Goal: Information Seeking & Learning: Learn about a topic

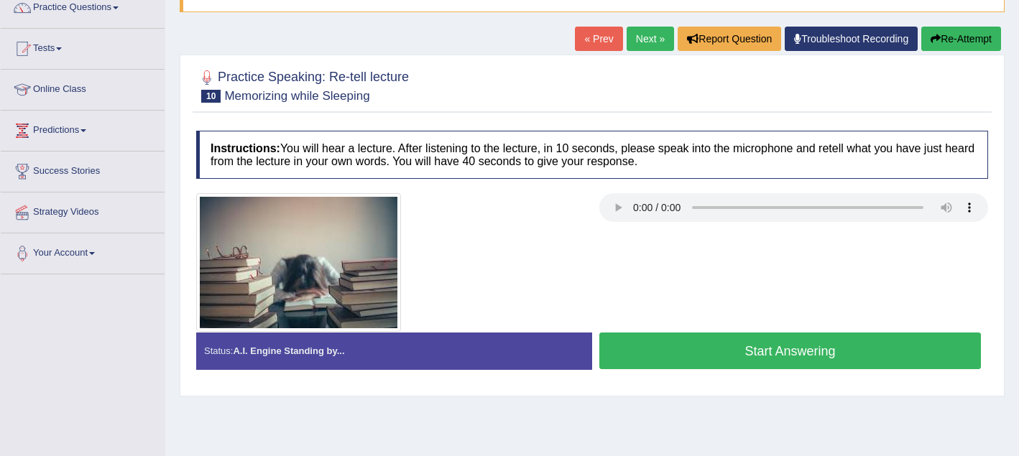
scroll to position [124, 0]
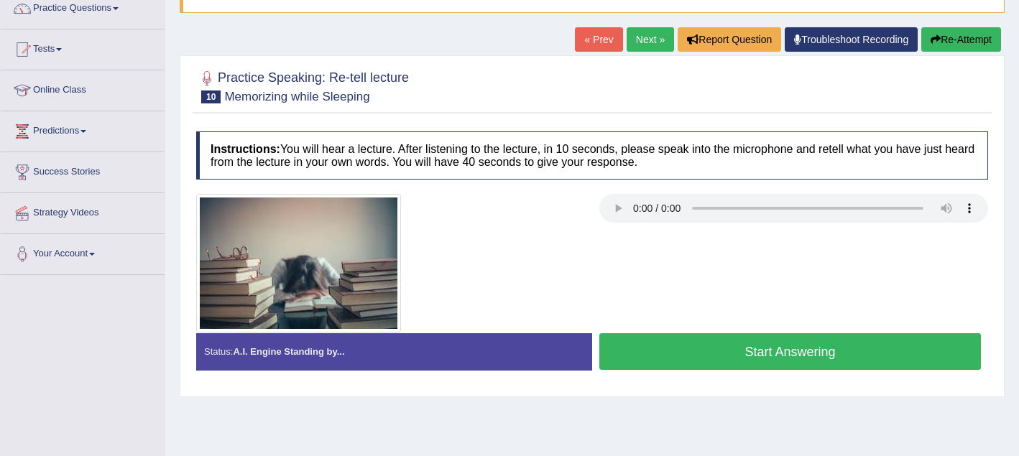
click at [778, 357] on button "Start Answering" at bounding box center [790, 351] width 382 height 37
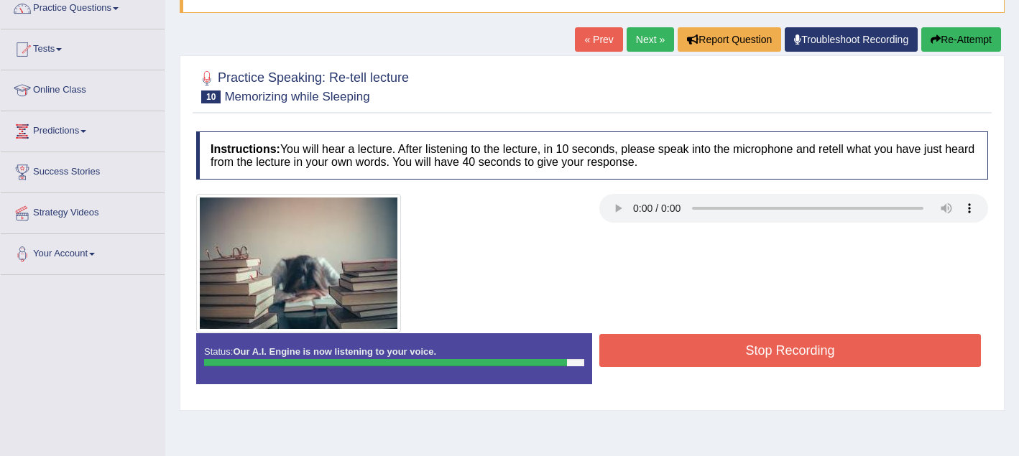
click at [778, 352] on button "Stop Recording" at bounding box center [790, 350] width 382 height 33
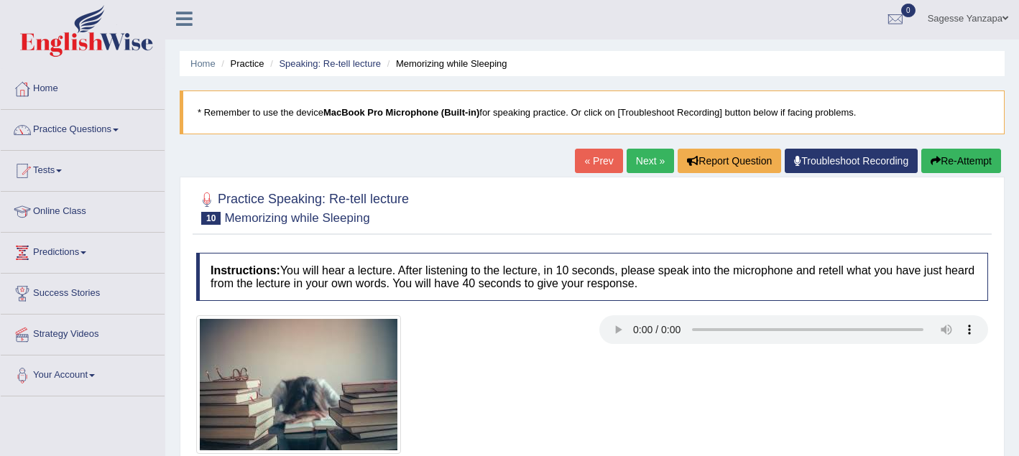
scroll to position [0, 0]
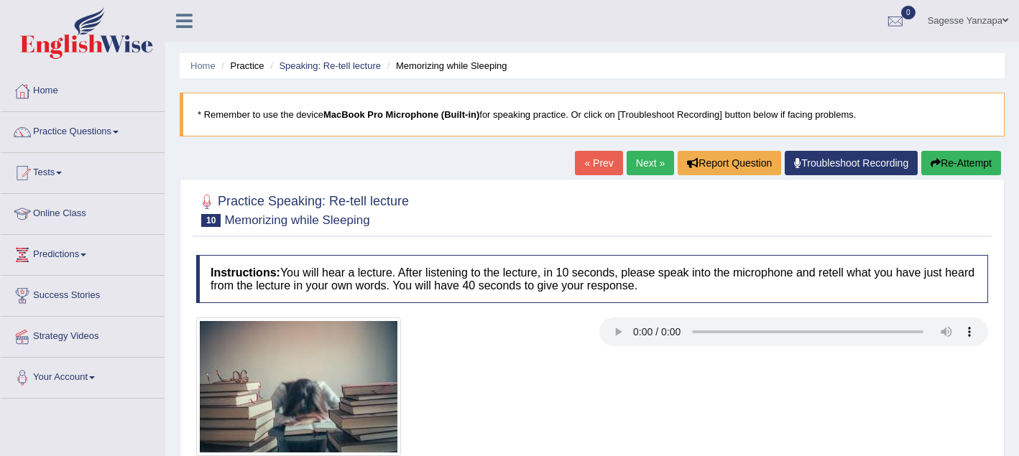
click at [638, 162] on link "Next »" at bounding box center [650, 163] width 47 height 24
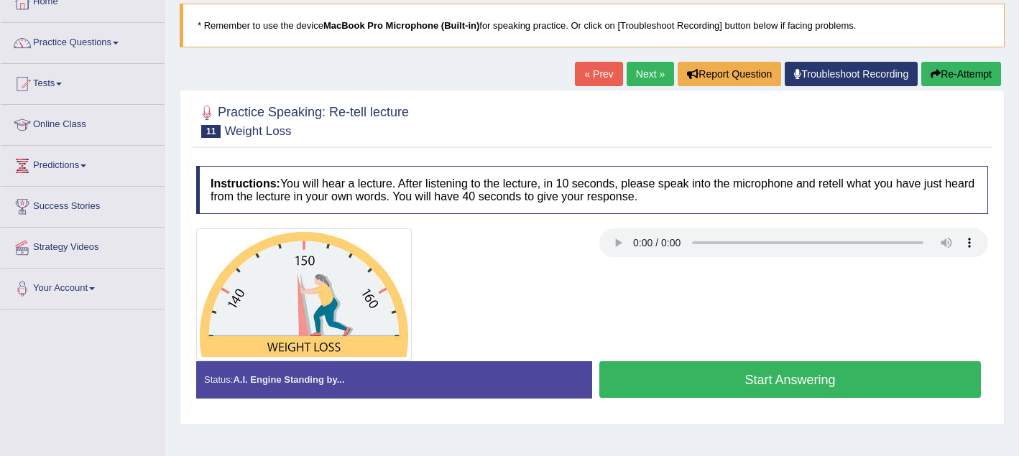
scroll to position [111, 0]
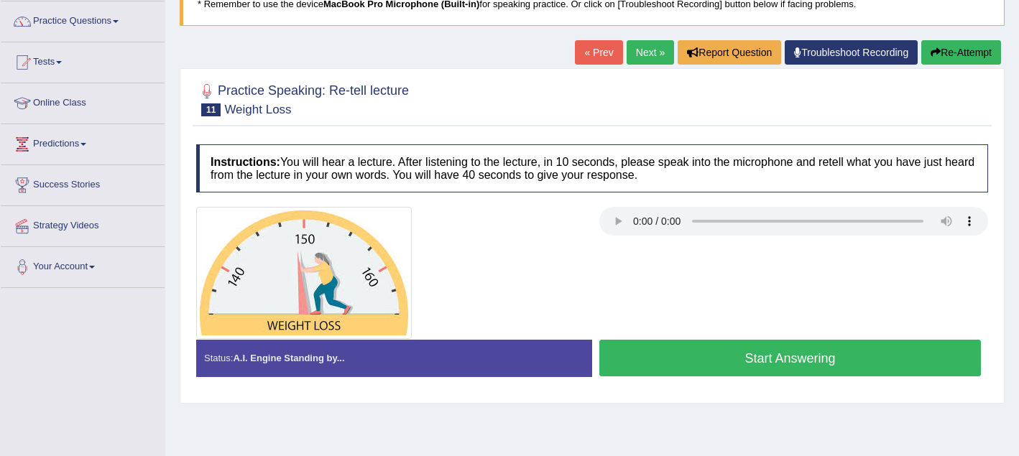
click at [709, 369] on button "Start Answering" at bounding box center [790, 358] width 382 height 37
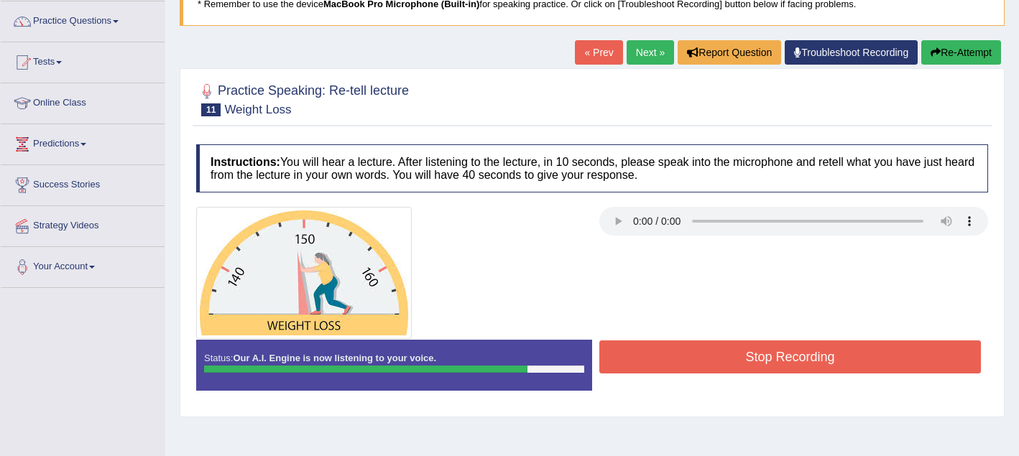
click at [709, 369] on button "Stop Recording" at bounding box center [790, 357] width 382 height 33
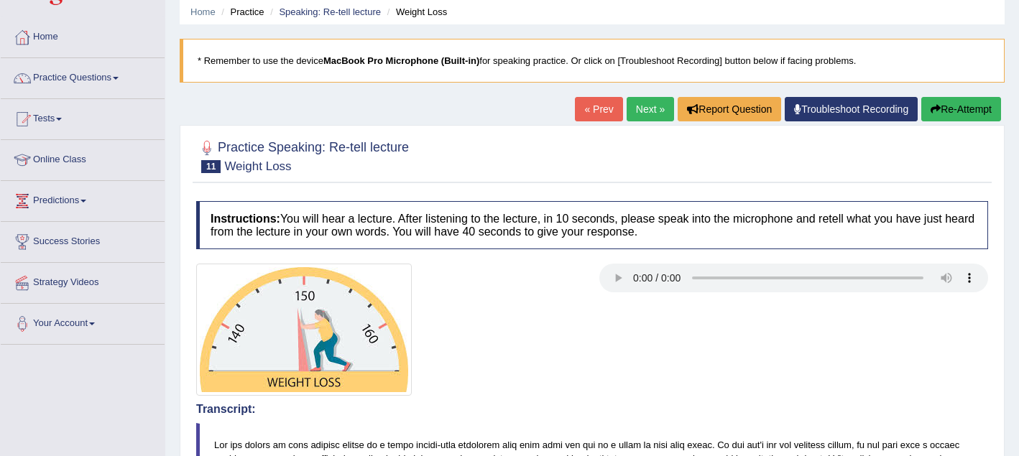
scroll to position [0, 0]
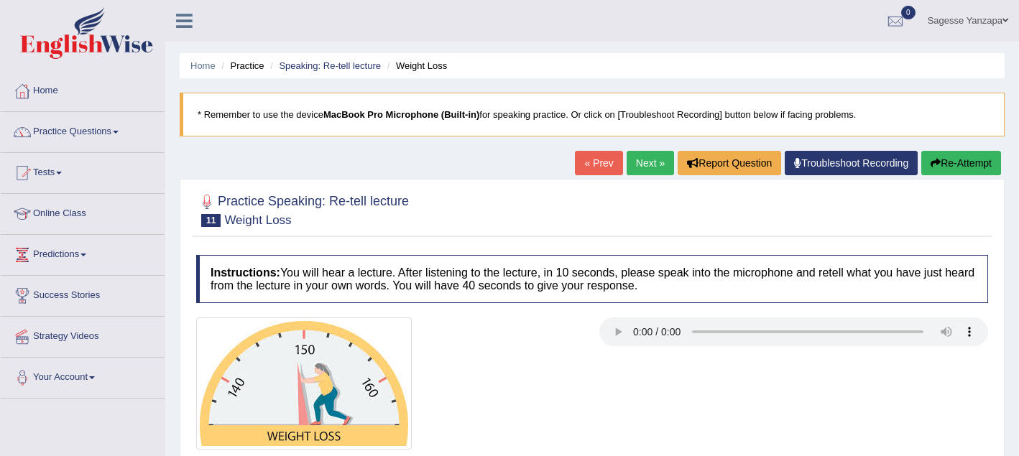
click at [642, 172] on link "Next »" at bounding box center [650, 163] width 47 height 24
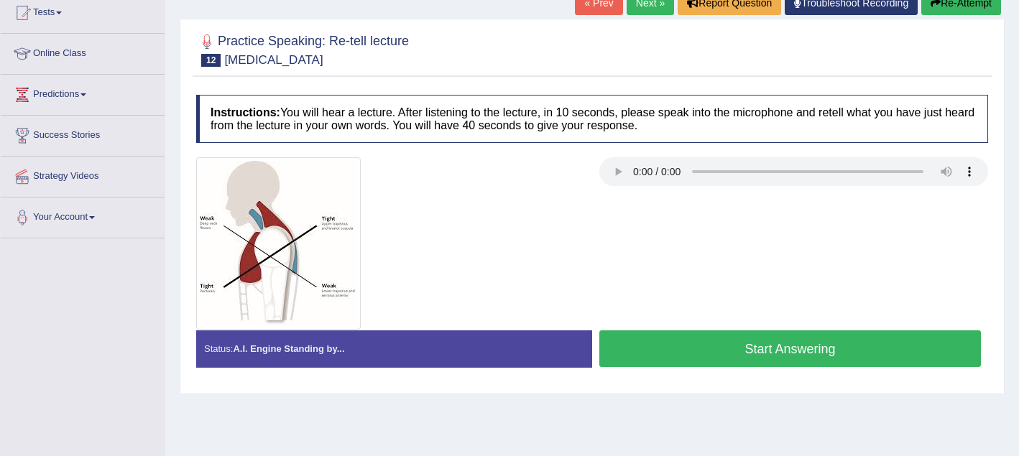
scroll to position [159, 0]
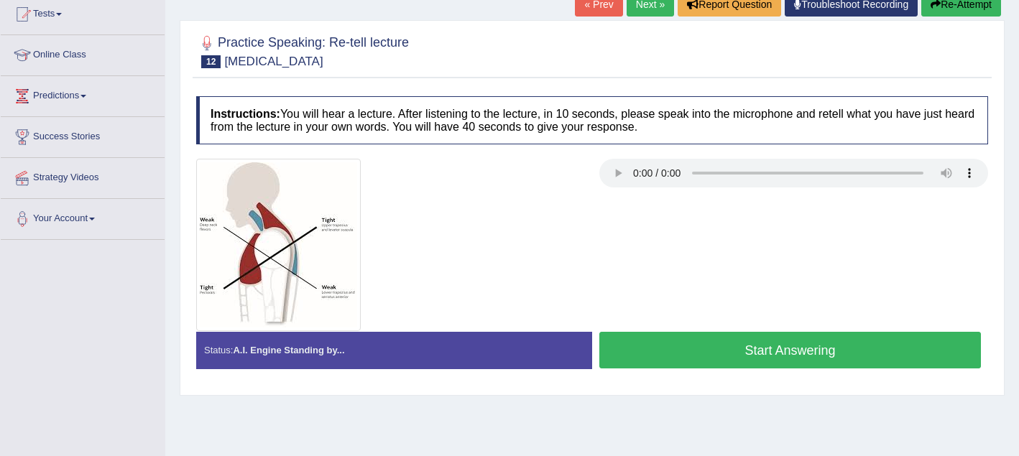
click at [694, 358] on button "Start Answering" at bounding box center [790, 350] width 382 height 37
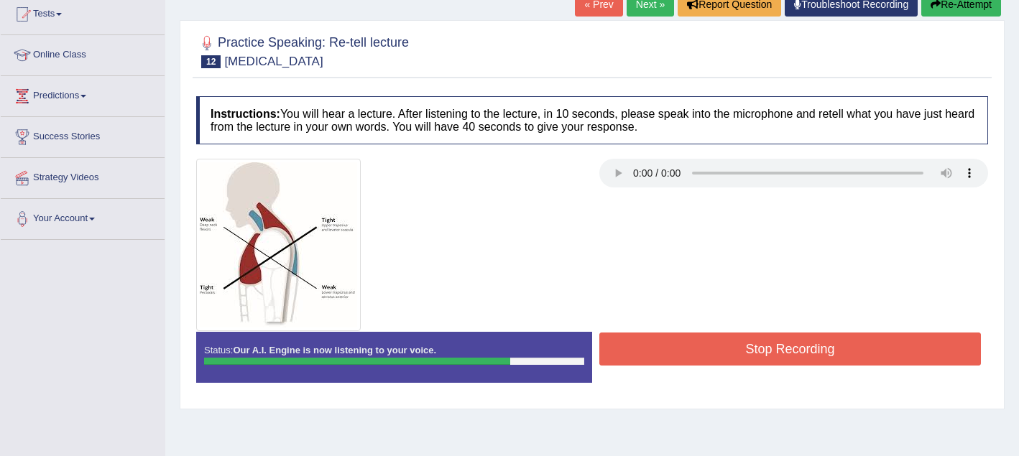
click at [694, 355] on button "Stop Recording" at bounding box center [790, 349] width 382 height 33
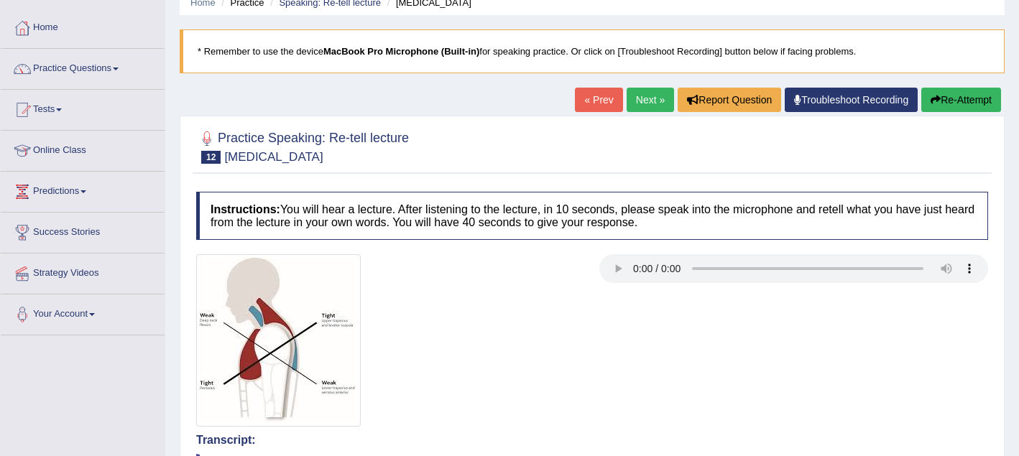
scroll to position [0, 0]
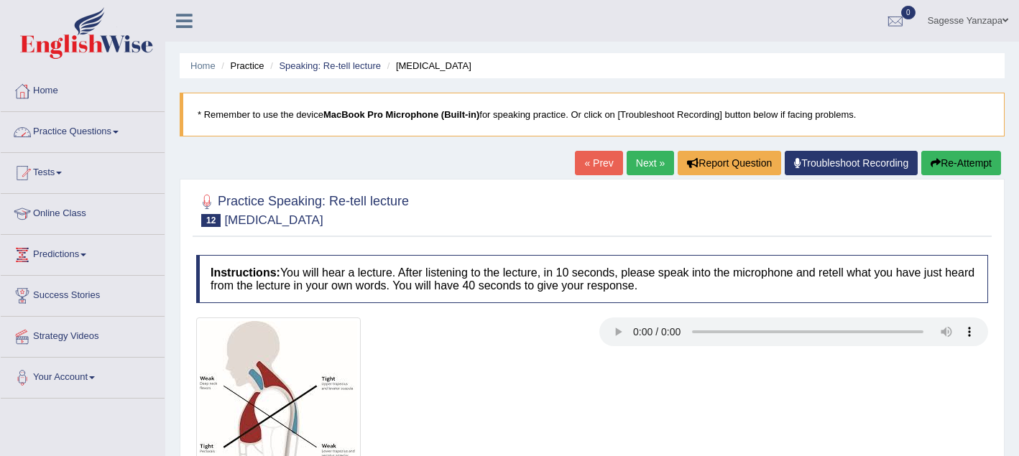
click at [119, 131] on span at bounding box center [116, 132] width 6 height 3
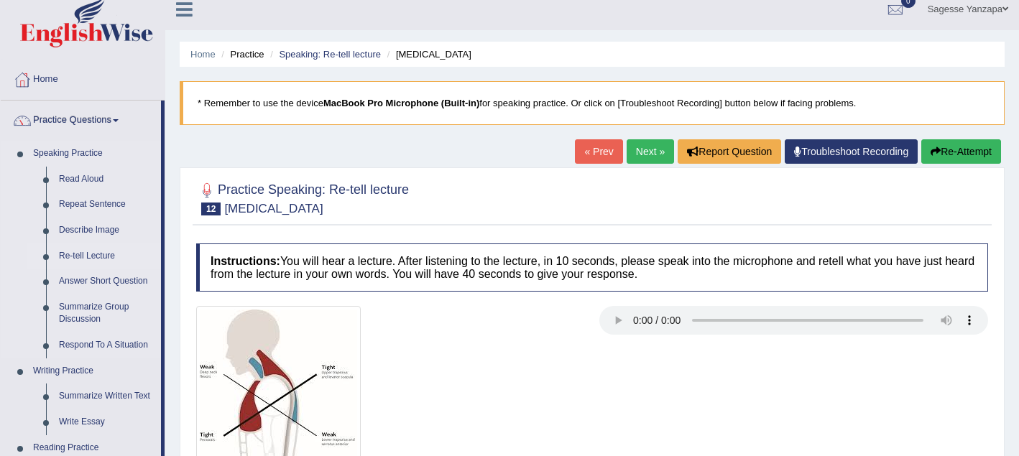
scroll to position [33, 0]
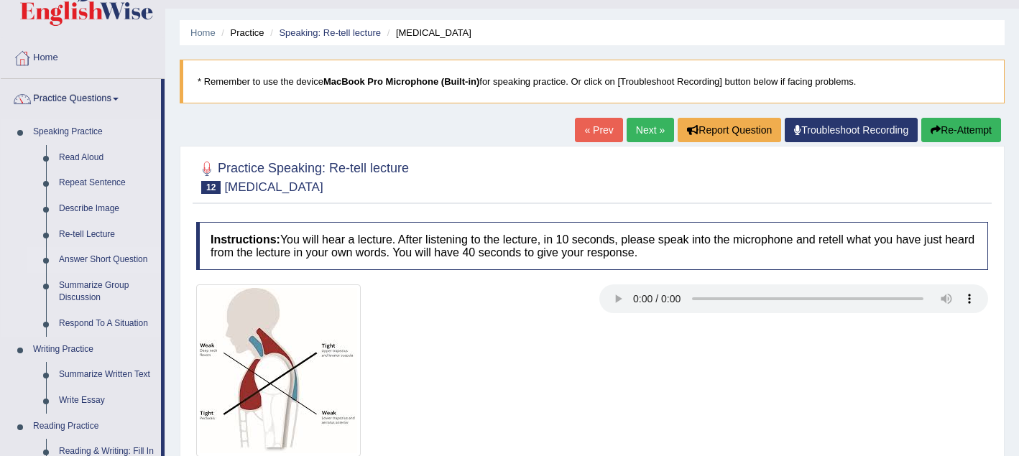
click at [103, 263] on link "Answer Short Question" at bounding box center [106, 260] width 109 height 26
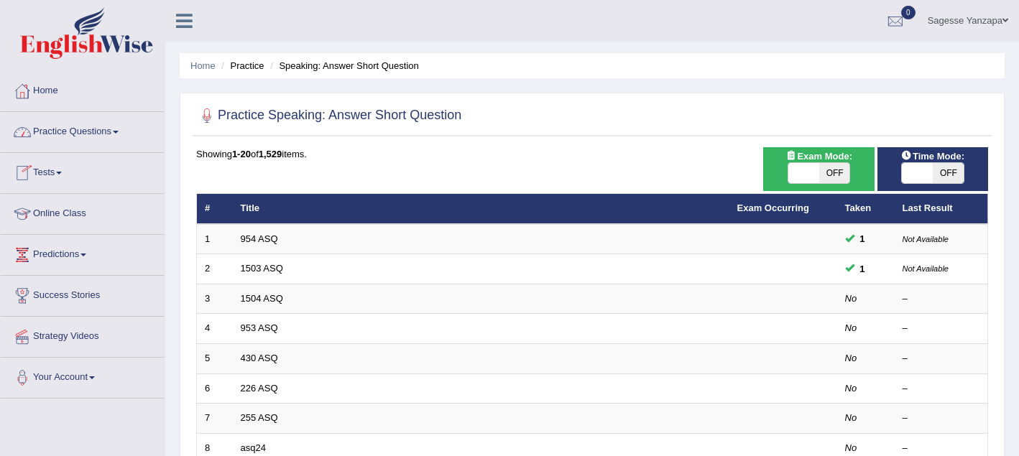
click at [111, 135] on link "Practice Questions" at bounding box center [83, 130] width 164 height 36
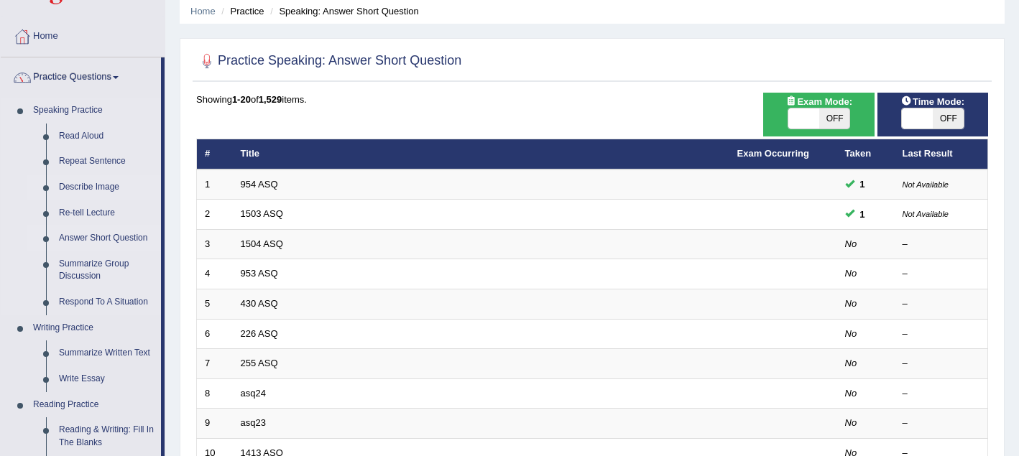
scroll to position [58, 0]
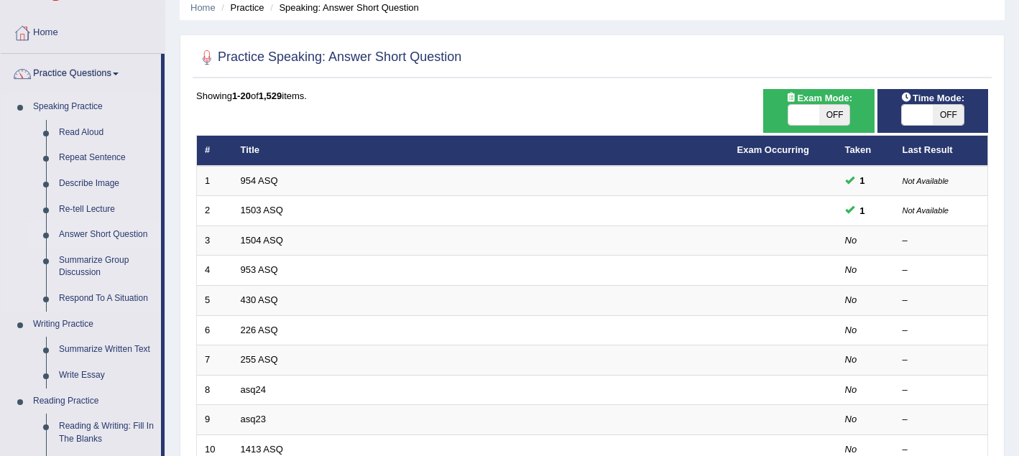
click at [116, 235] on link "Answer Short Question" at bounding box center [106, 235] width 109 height 26
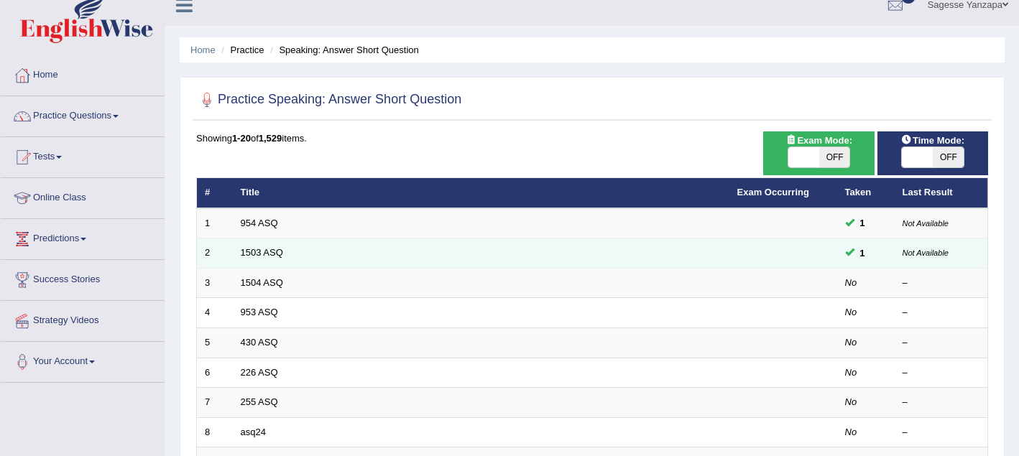
scroll to position [19, 0]
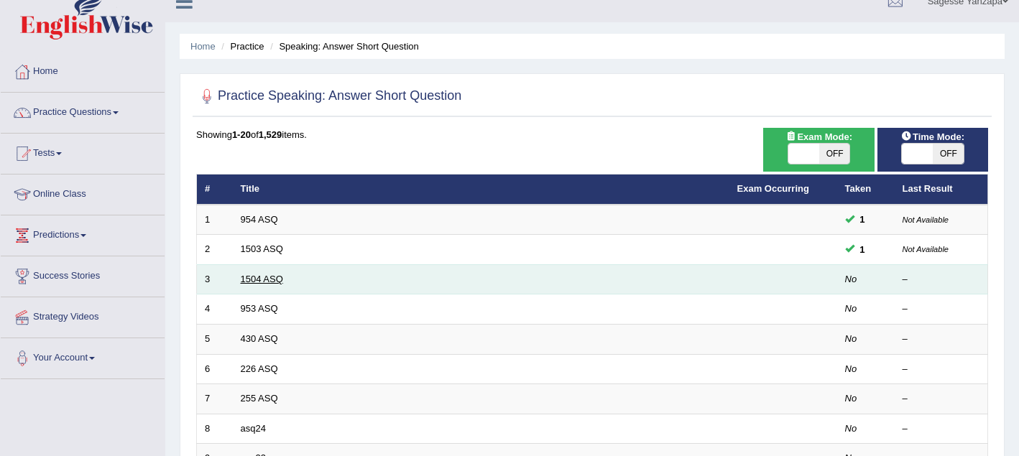
click at [269, 284] on link "1504 ASQ" at bounding box center [262, 279] width 42 height 11
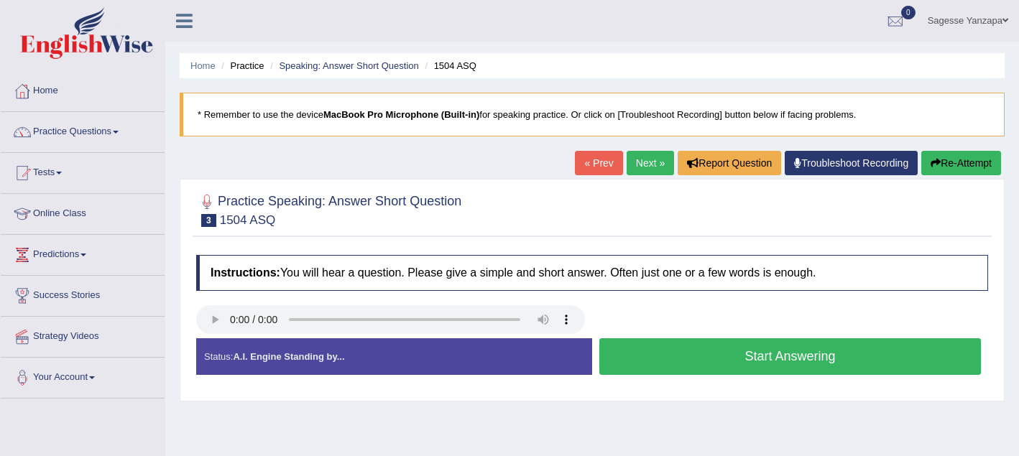
click at [677, 369] on button "Start Answering" at bounding box center [790, 356] width 382 height 37
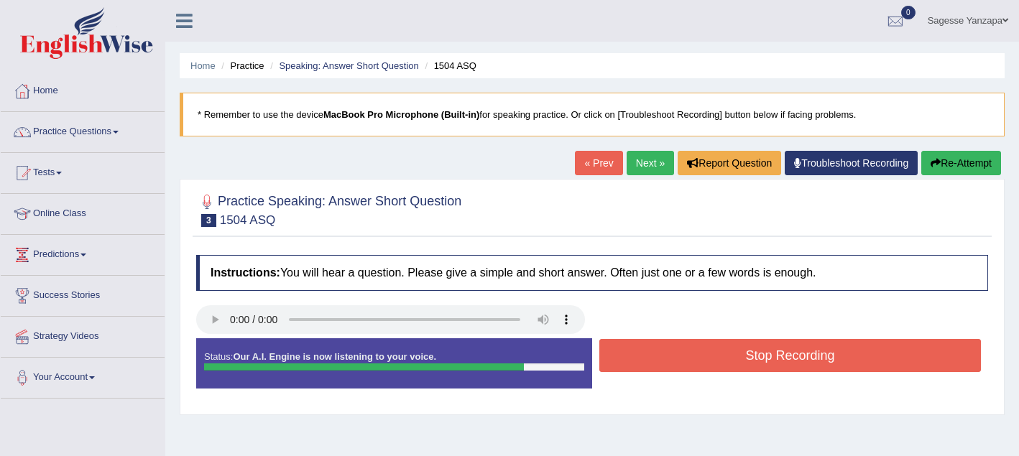
click at [677, 369] on button "Stop Recording" at bounding box center [790, 355] width 382 height 33
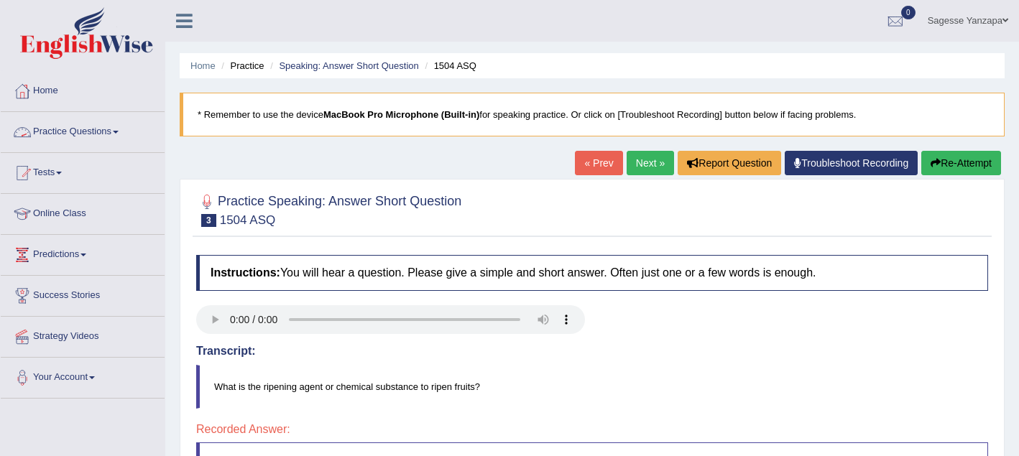
click at [109, 129] on link "Practice Questions" at bounding box center [83, 130] width 164 height 36
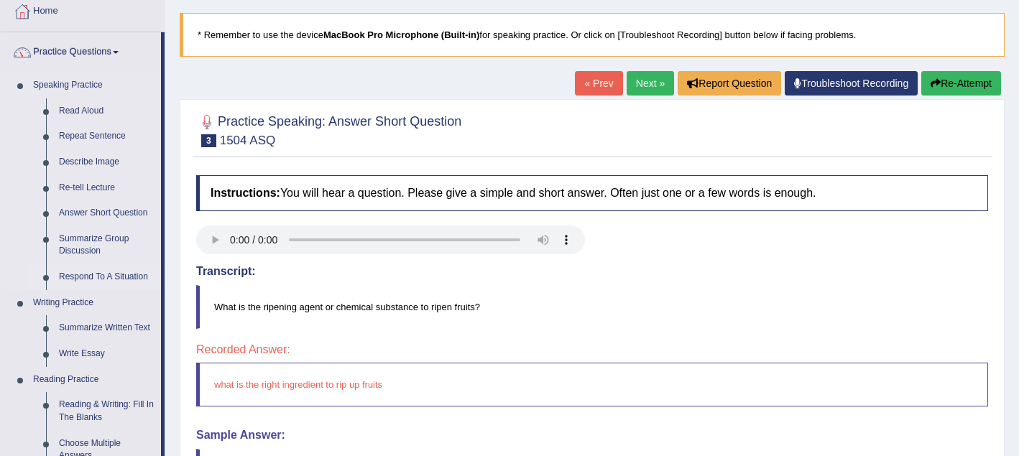
scroll to position [81, 0]
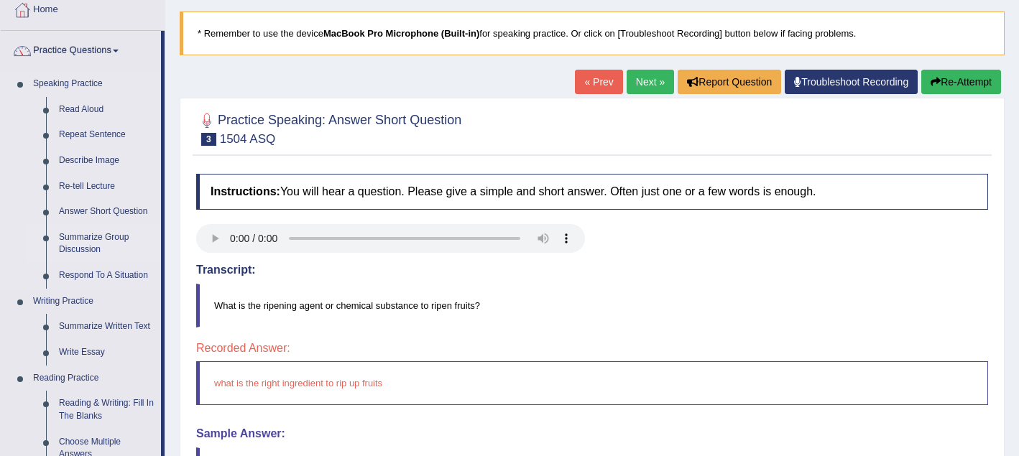
click at [92, 241] on link "Summarize Group Discussion" at bounding box center [106, 244] width 109 height 38
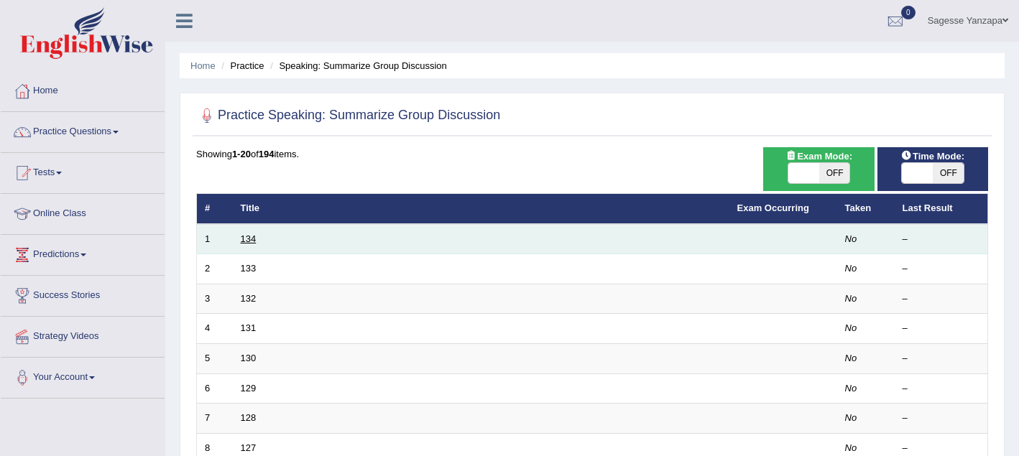
click at [250, 239] on link "134" at bounding box center [249, 239] width 16 height 11
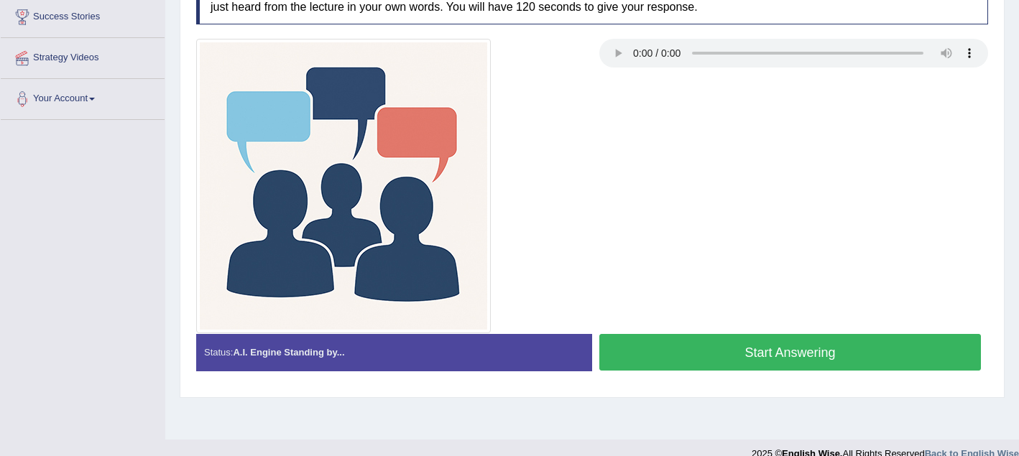
scroll to position [298, 0]
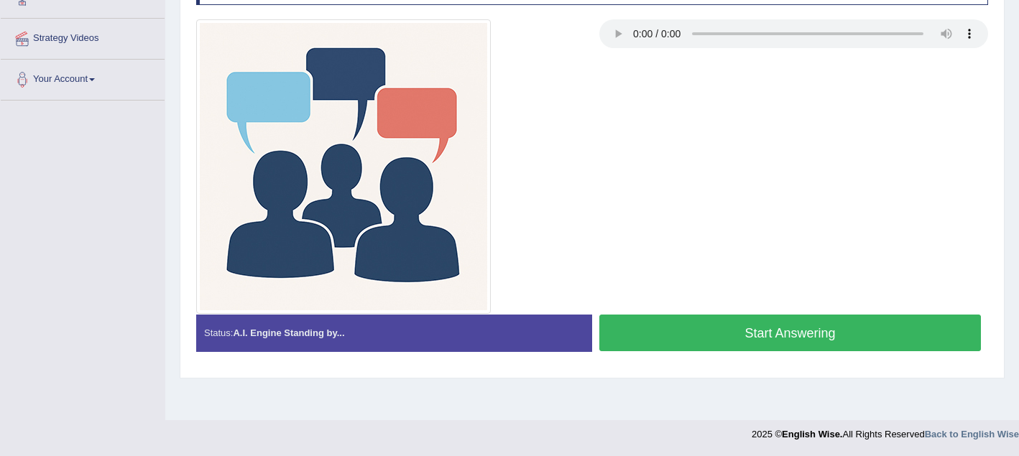
click at [676, 343] on button "Start Answering" at bounding box center [790, 333] width 382 height 37
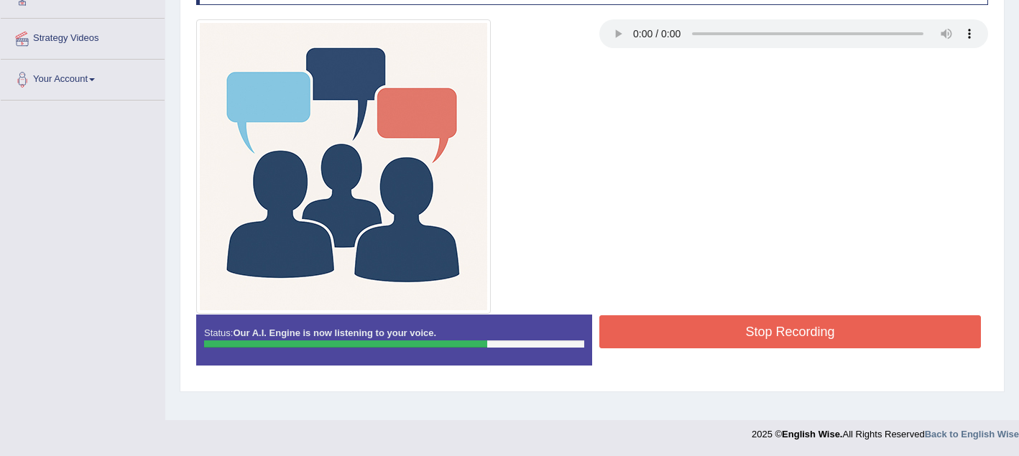
click at [676, 343] on button "Stop Recording" at bounding box center [790, 331] width 382 height 33
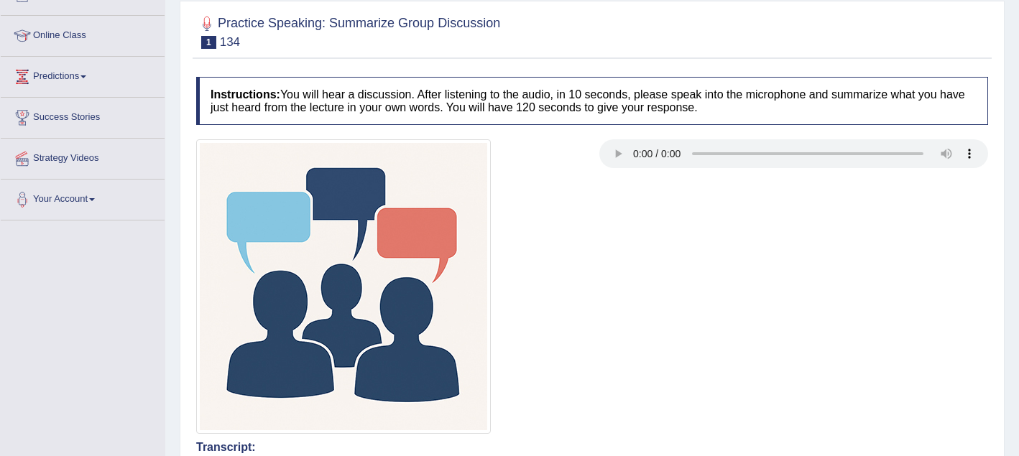
scroll to position [0, 0]
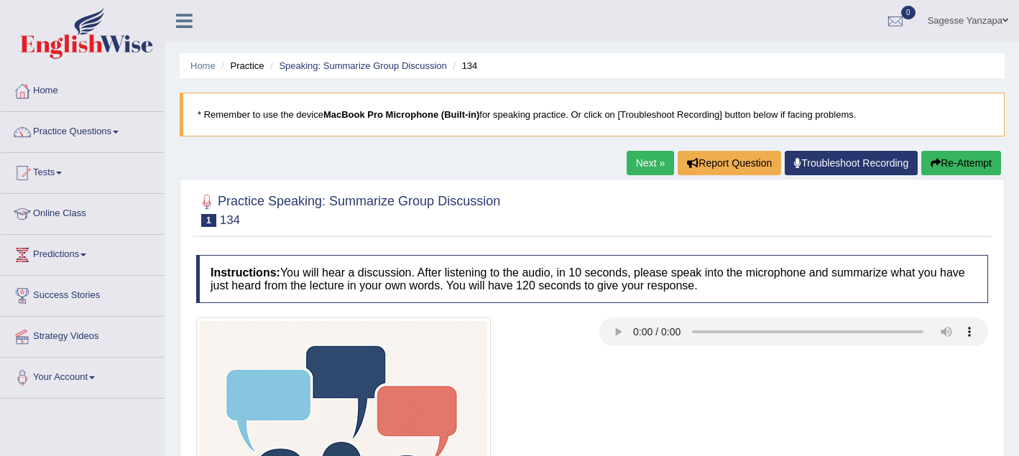
click at [646, 161] on link "Next »" at bounding box center [650, 163] width 47 height 24
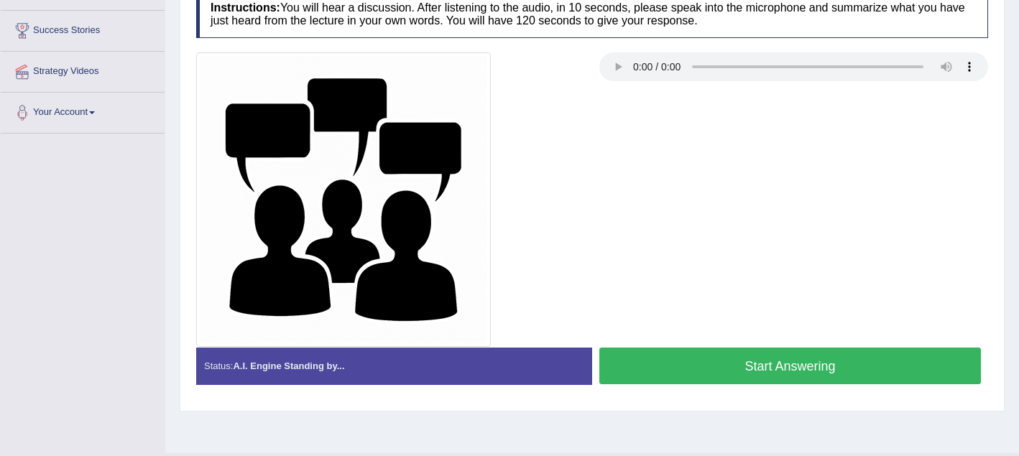
scroll to position [298, 0]
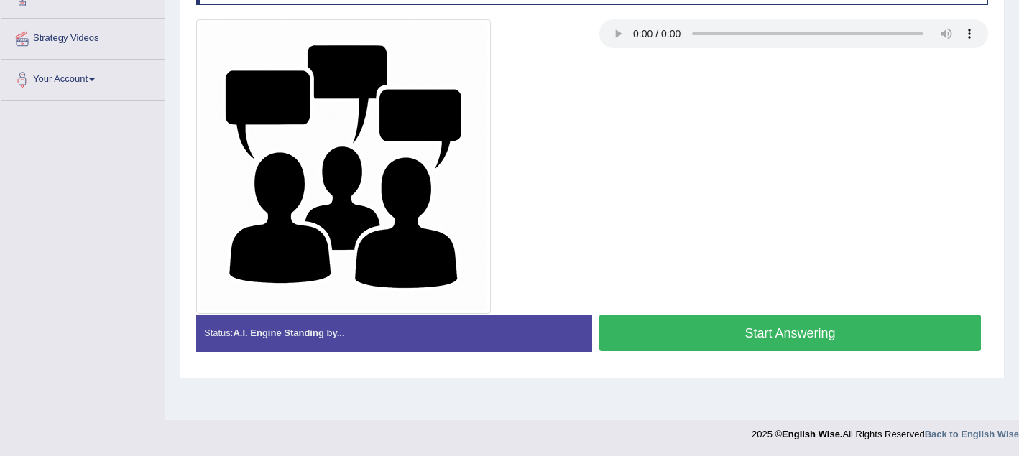
click at [672, 332] on button "Start Answering" at bounding box center [790, 333] width 382 height 37
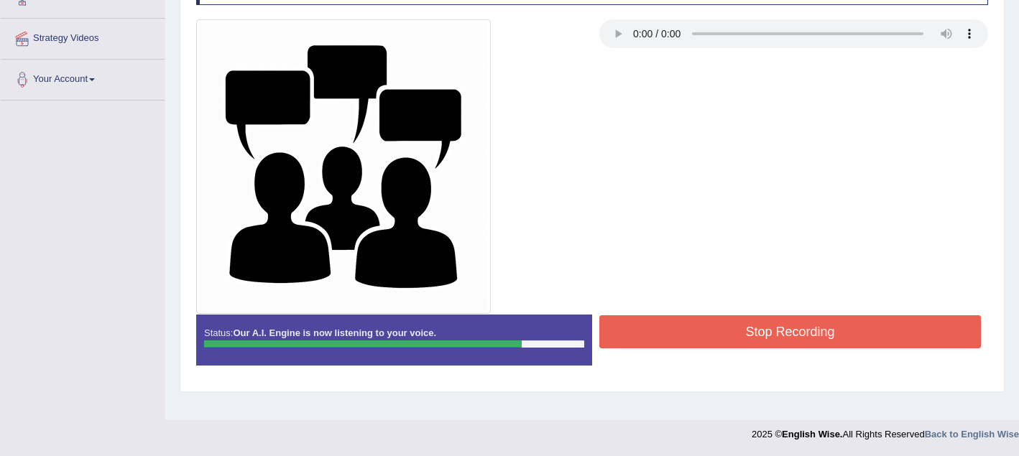
click at [672, 332] on button "Stop Recording" at bounding box center [790, 331] width 382 height 33
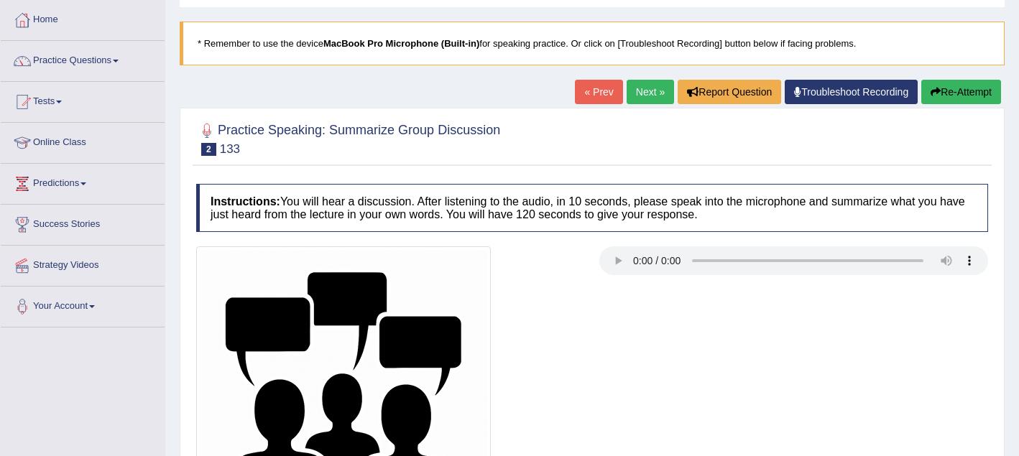
scroll to position [0, 0]
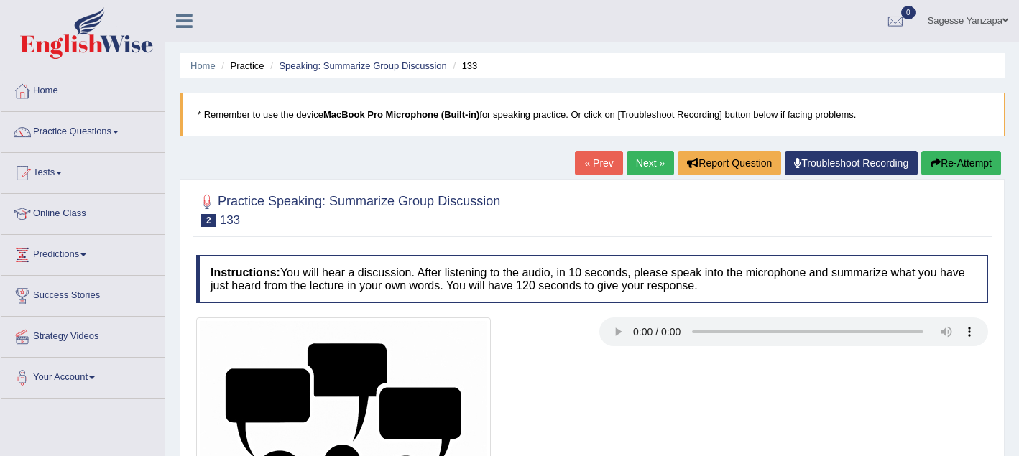
click at [645, 170] on link "Next »" at bounding box center [650, 163] width 47 height 24
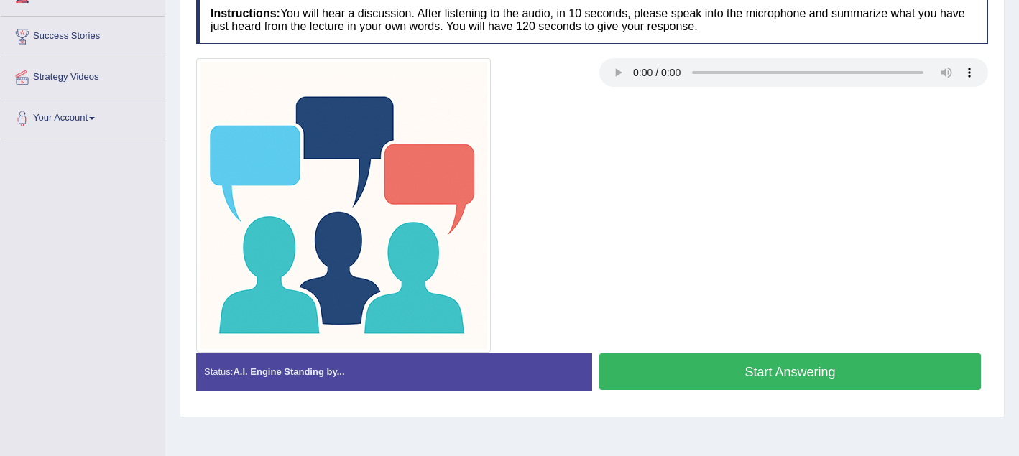
scroll to position [298, 0]
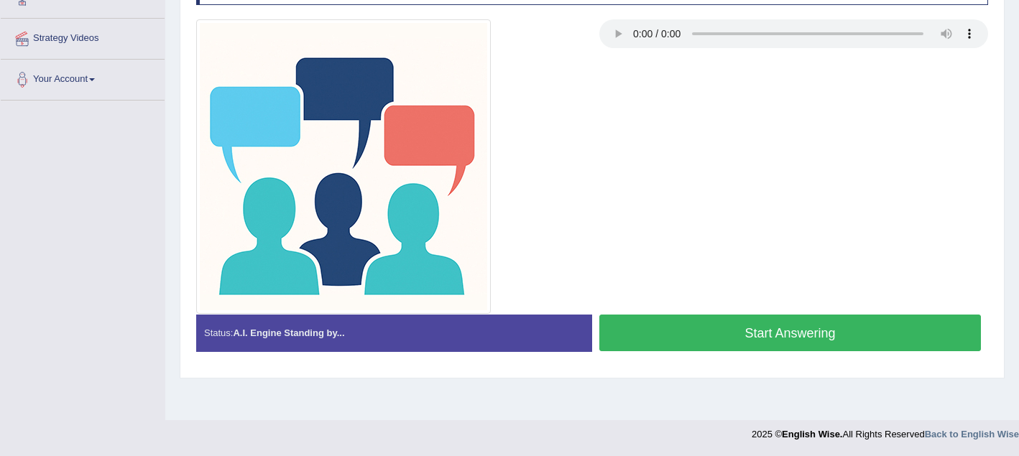
click at [627, 337] on button "Start Answering" at bounding box center [790, 333] width 382 height 37
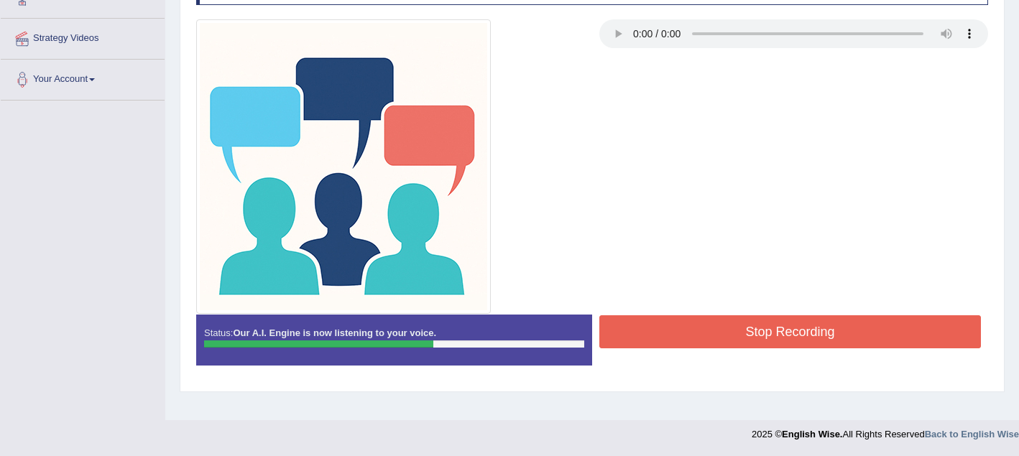
click at [641, 344] on button "Stop Recording" at bounding box center [790, 331] width 382 height 33
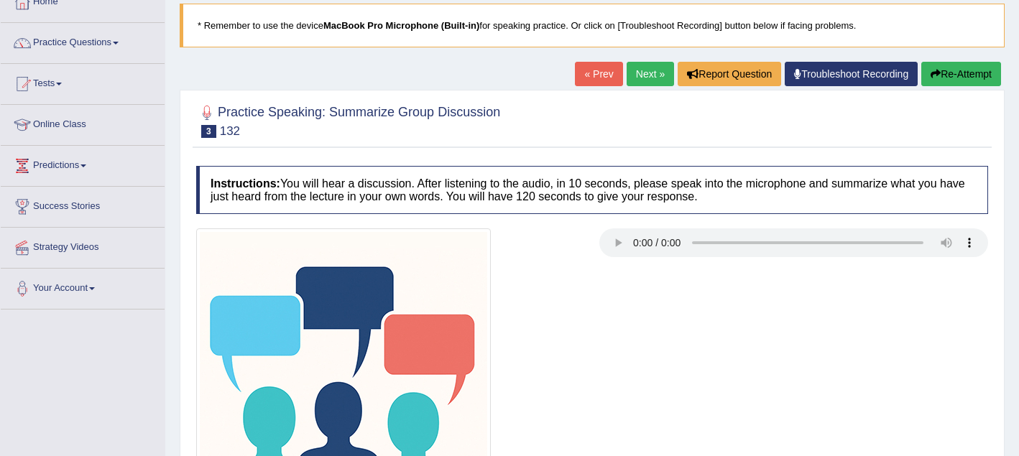
scroll to position [0, 0]
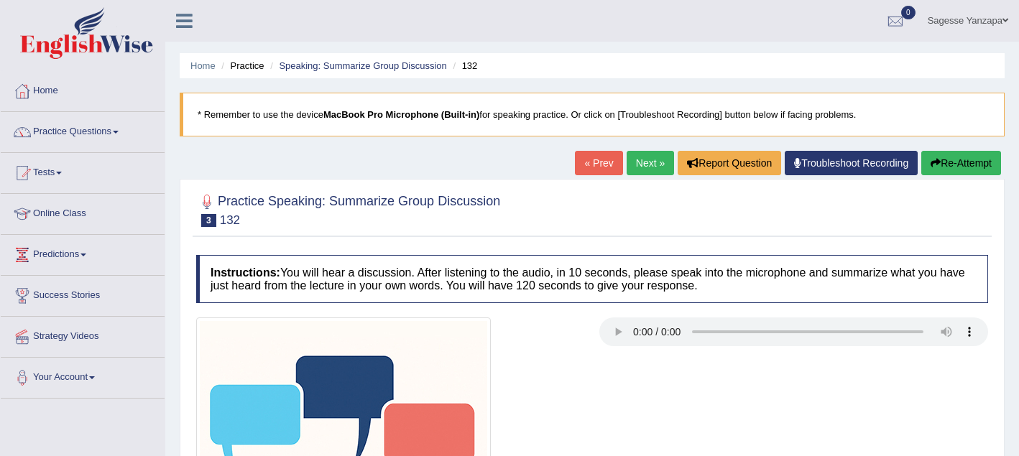
click at [642, 170] on link "Next »" at bounding box center [650, 163] width 47 height 24
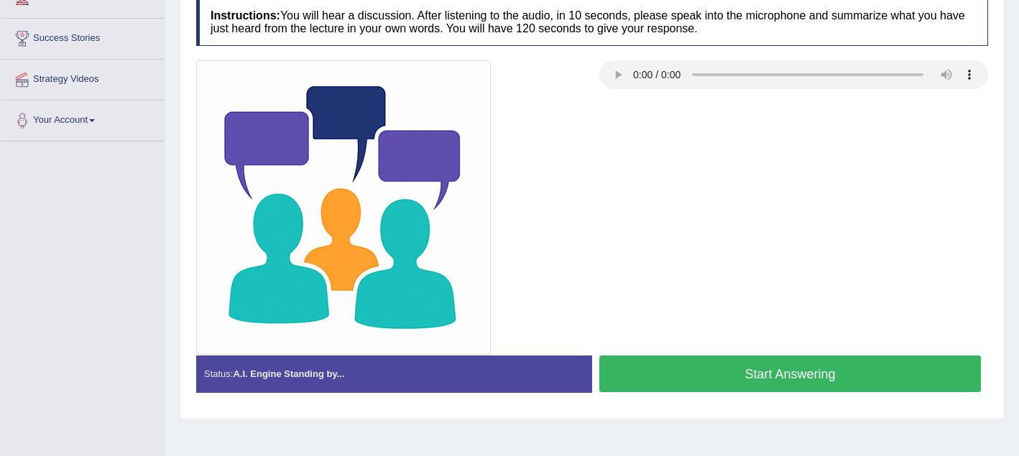
scroll to position [262, 0]
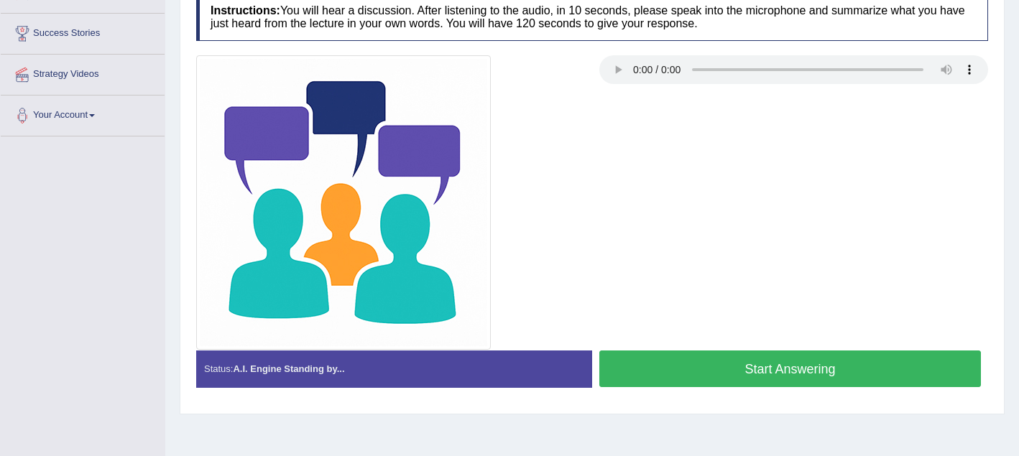
click at [663, 374] on button "Start Answering" at bounding box center [790, 369] width 382 height 37
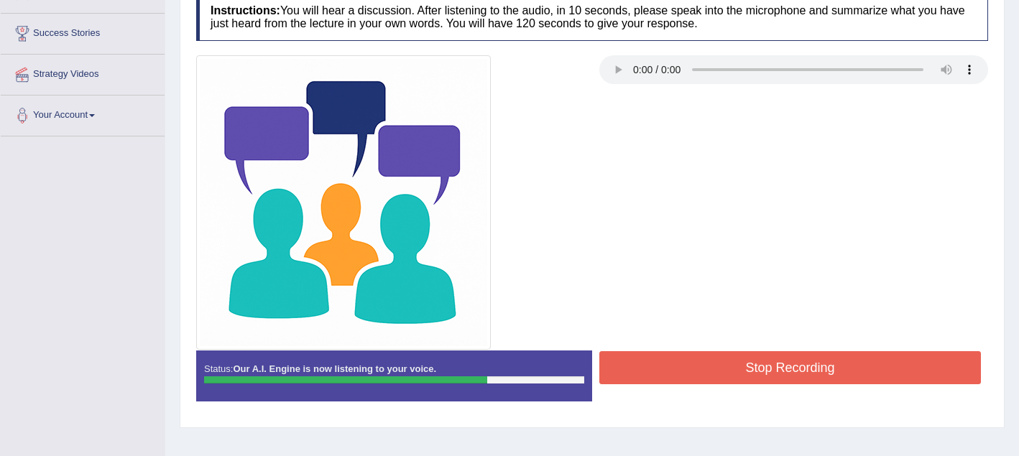
click at [663, 374] on button "Stop Recording" at bounding box center [790, 367] width 382 height 33
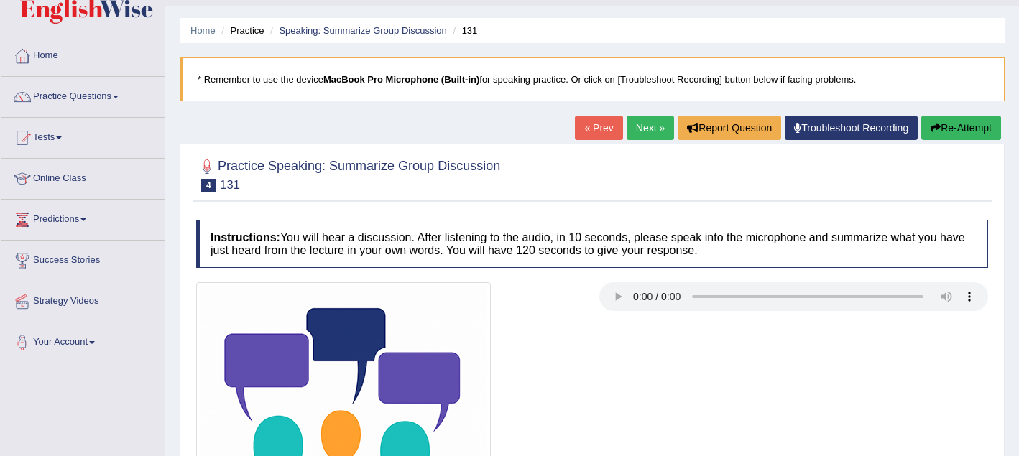
scroll to position [0, 0]
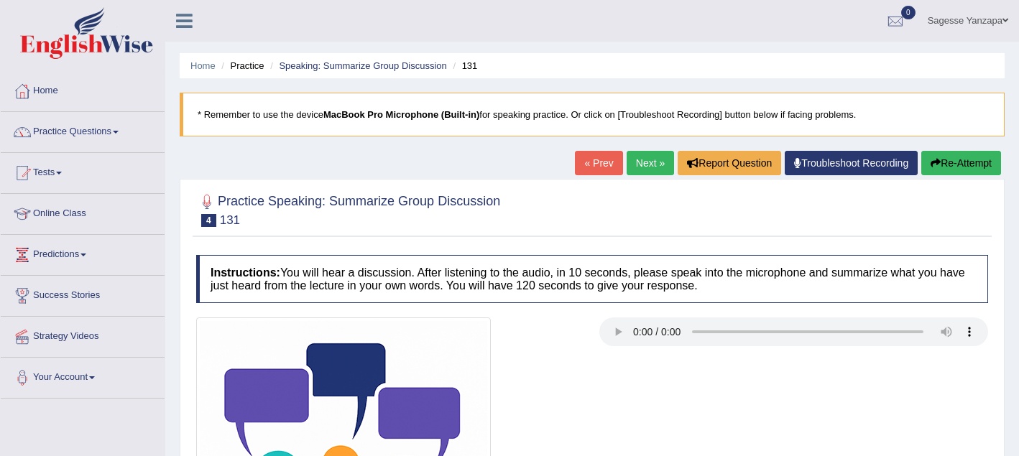
click at [647, 167] on link "Next »" at bounding box center [650, 163] width 47 height 24
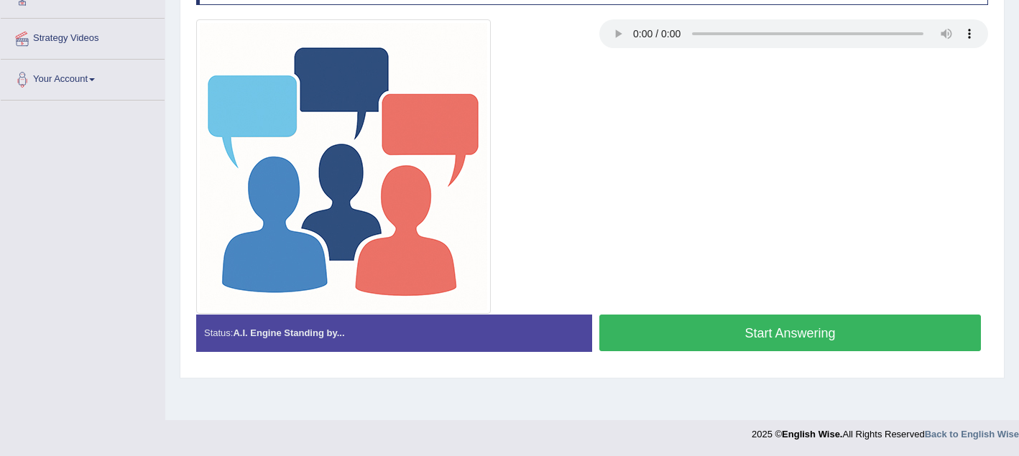
scroll to position [297, 0]
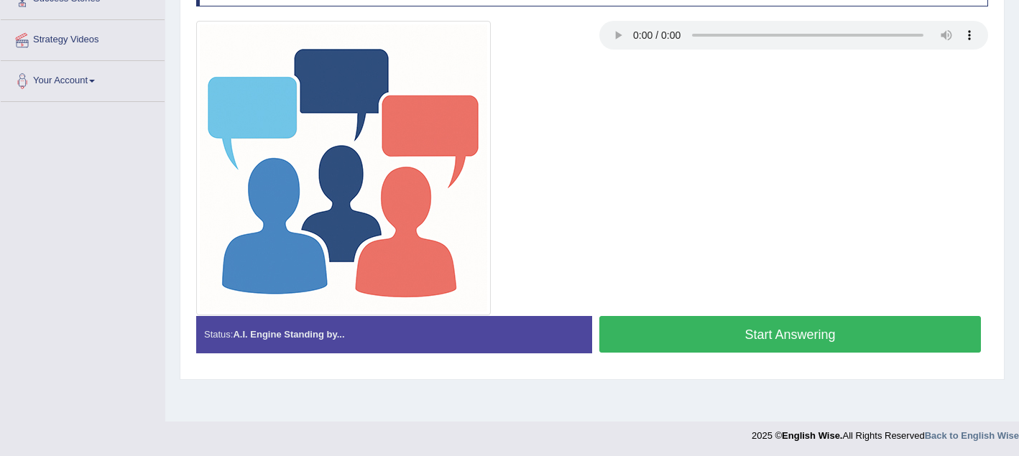
click at [719, 332] on button "Start Answering" at bounding box center [790, 334] width 382 height 37
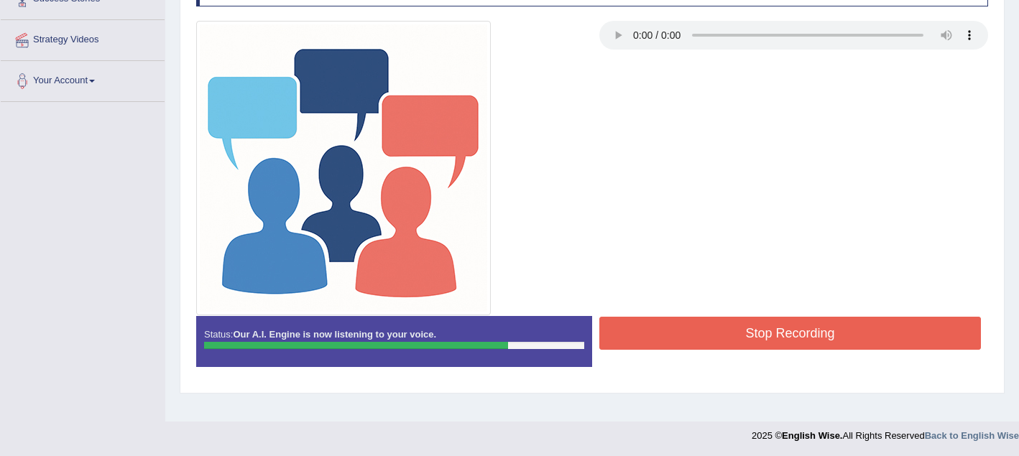
click at [719, 332] on button "Stop Recording" at bounding box center [790, 333] width 382 height 33
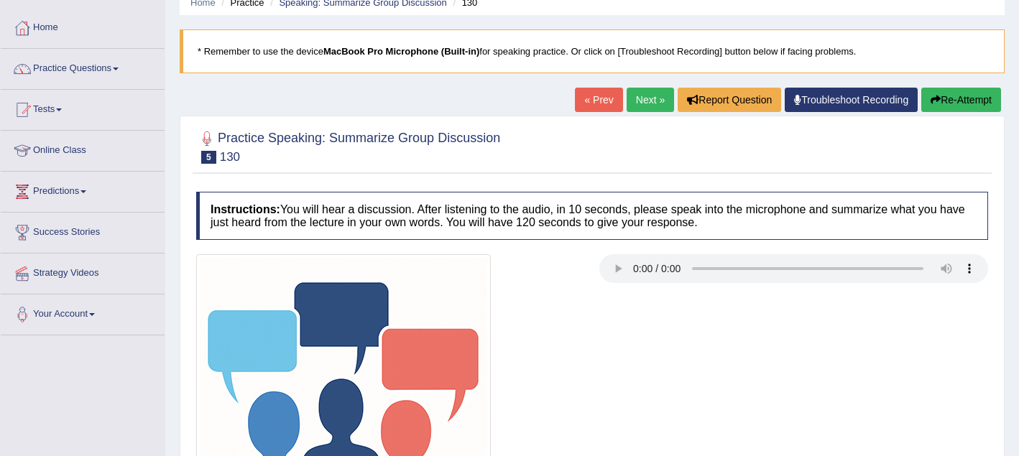
scroll to position [0, 0]
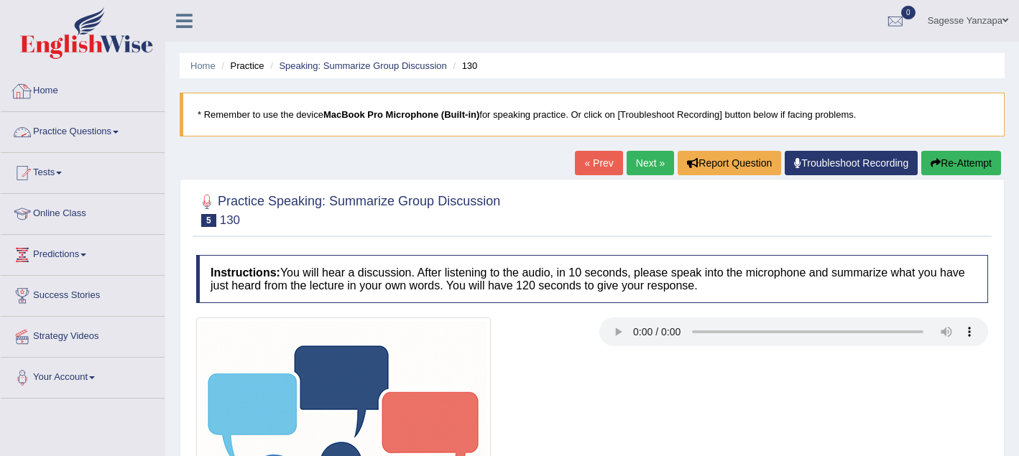
click at [97, 135] on link "Practice Questions" at bounding box center [83, 130] width 164 height 36
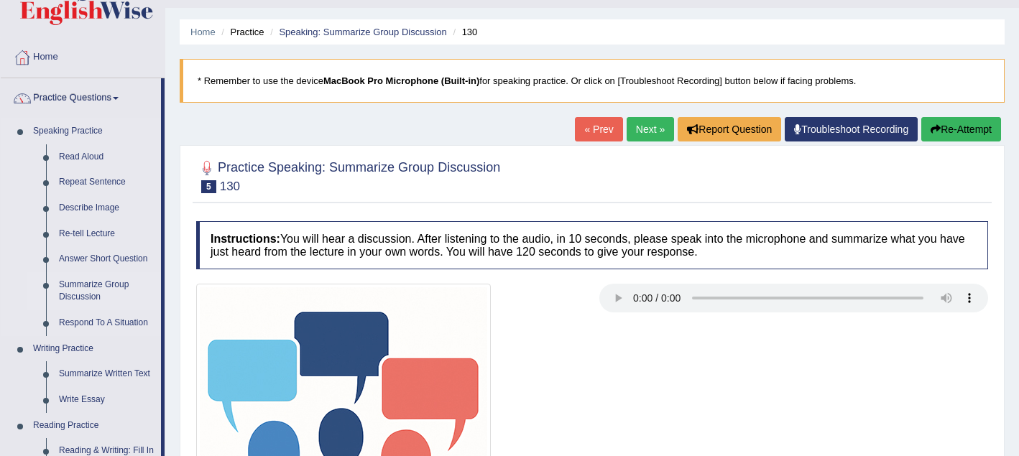
scroll to position [37, 0]
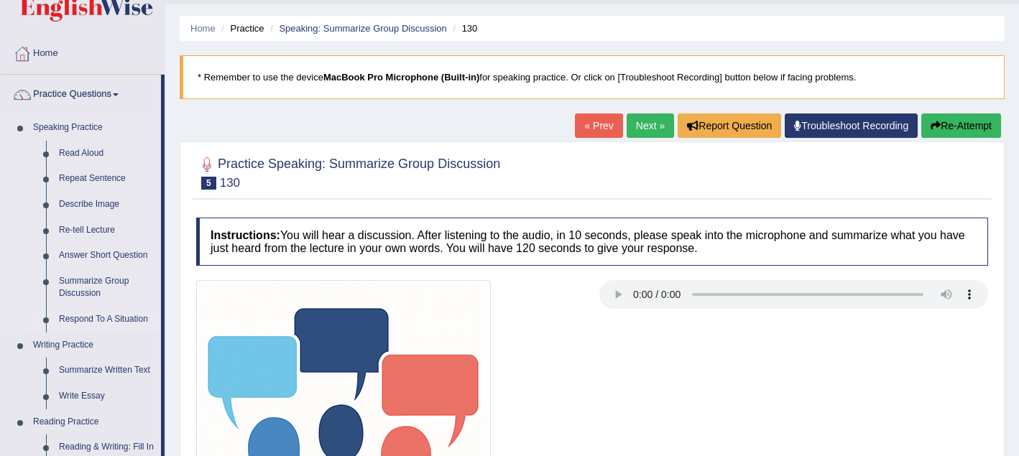
click at [119, 321] on link "Respond To A Situation" at bounding box center [106, 320] width 109 height 26
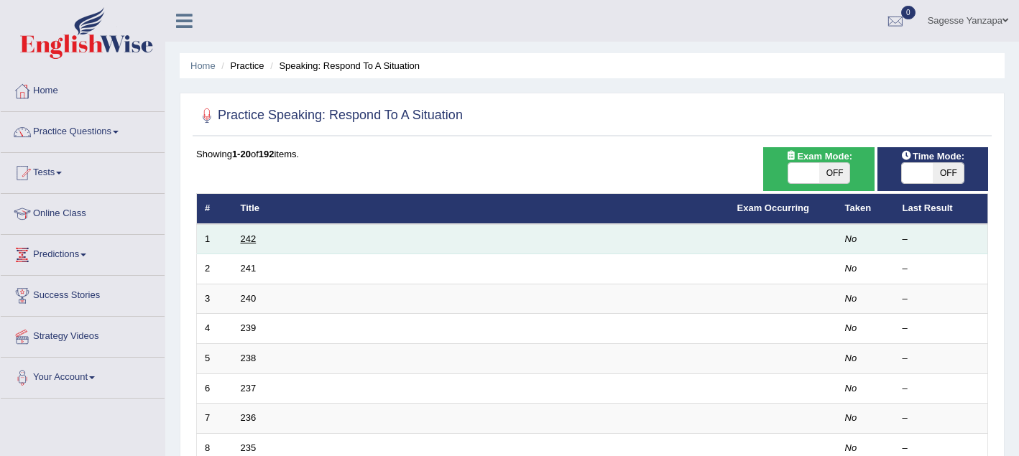
click at [255, 239] on link "242" at bounding box center [249, 239] width 16 height 11
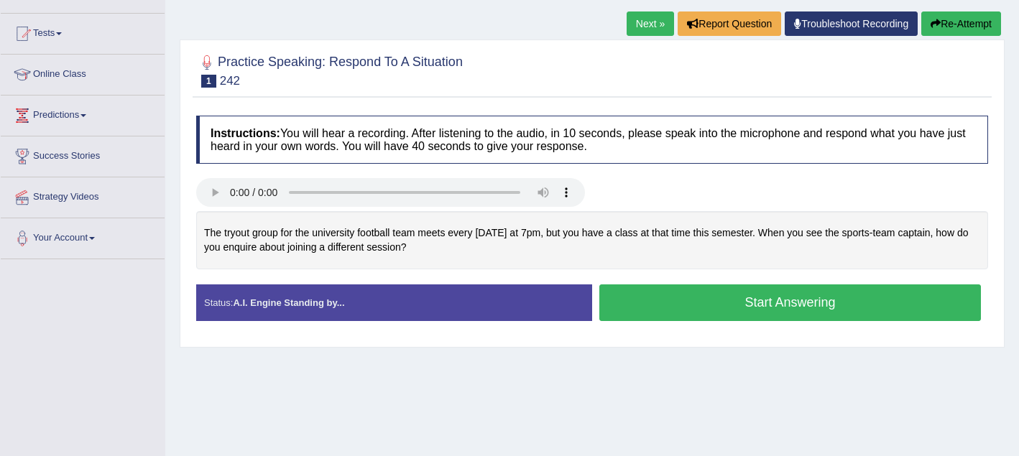
scroll to position [143, 0]
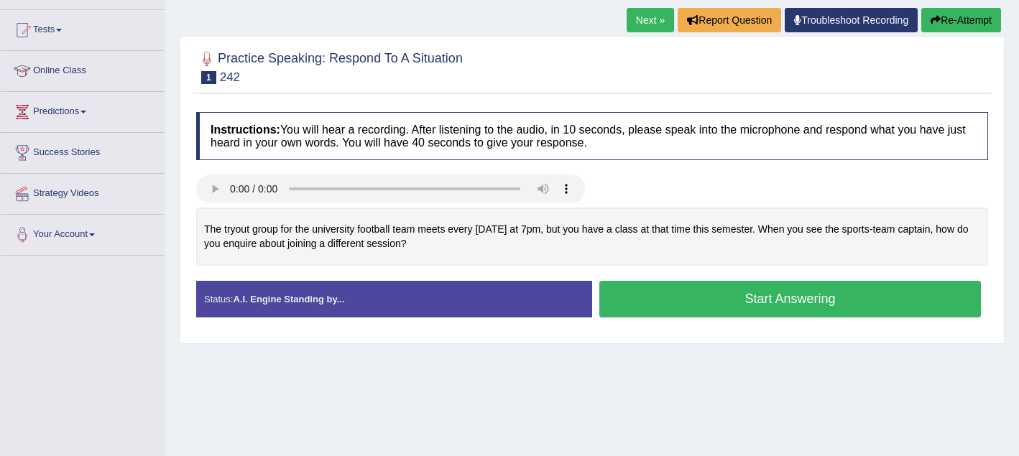
click at [652, 302] on button "Start Answering" at bounding box center [790, 299] width 382 height 37
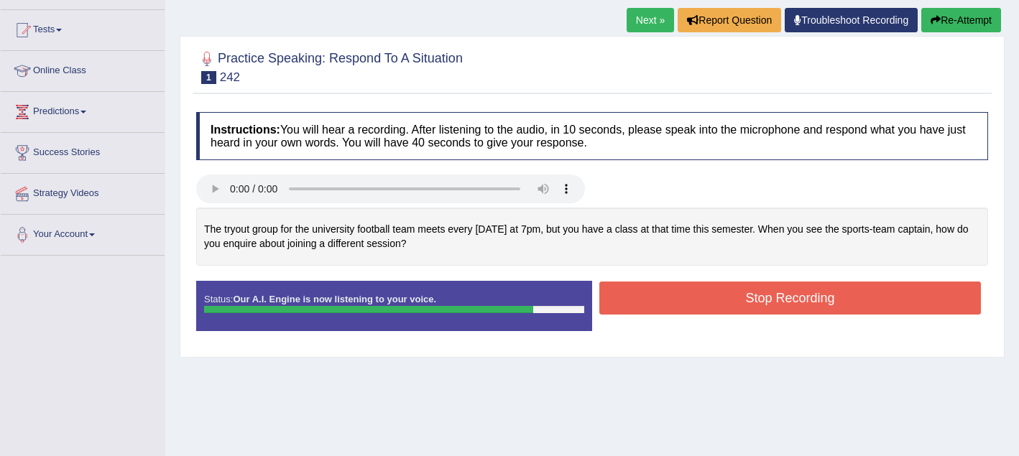
click at [652, 302] on button "Stop Recording" at bounding box center [790, 298] width 382 height 33
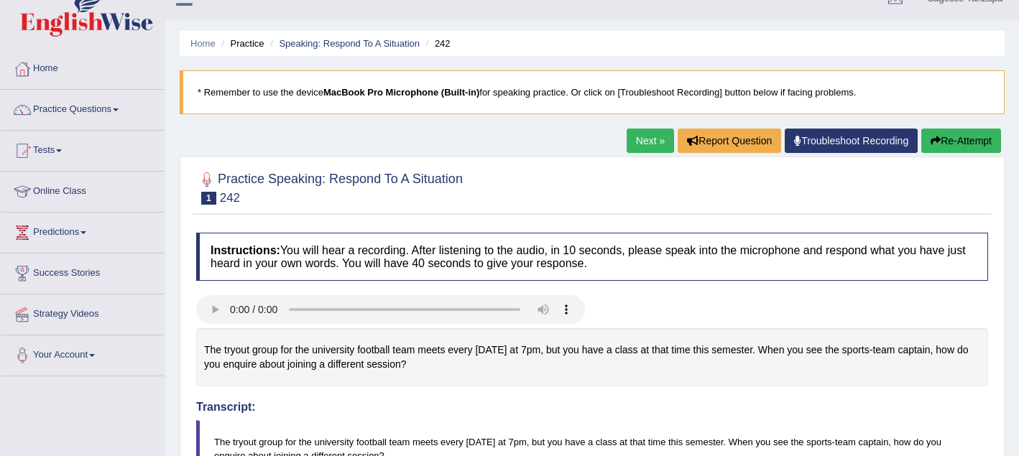
scroll to position [0, 0]
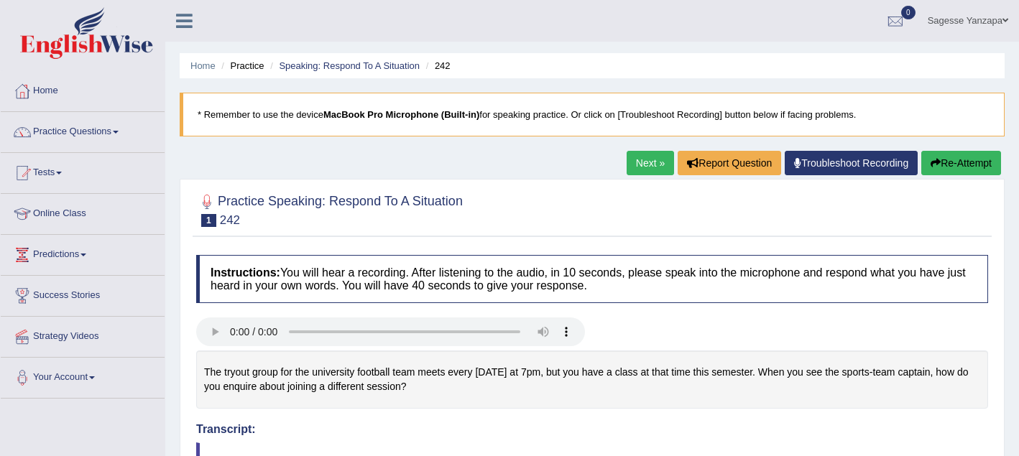
click at [950, 167] on button "Re-Attempt" at bounding box center [961, 163] width 80 height 24
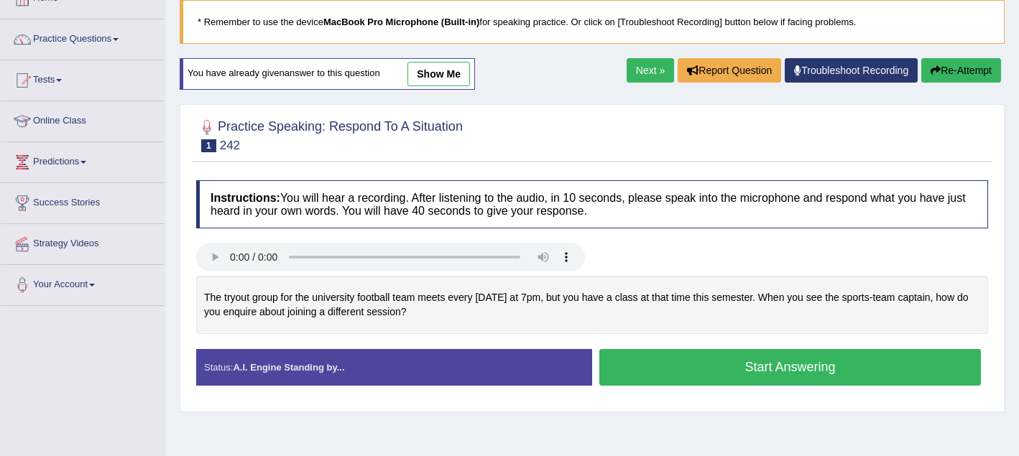
scroll to position [100, 0]
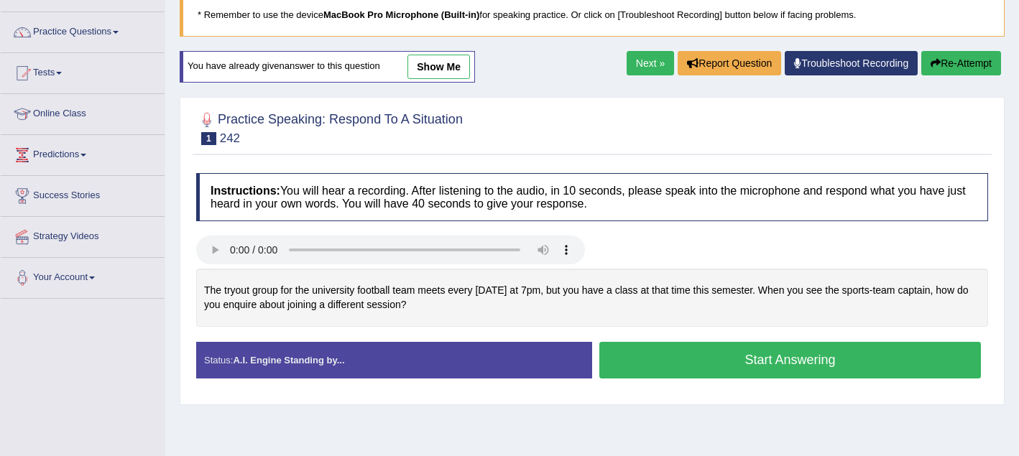
click at [738, 359] on button "Start Answering" at bounding box center [790, 360] width 382 height 37
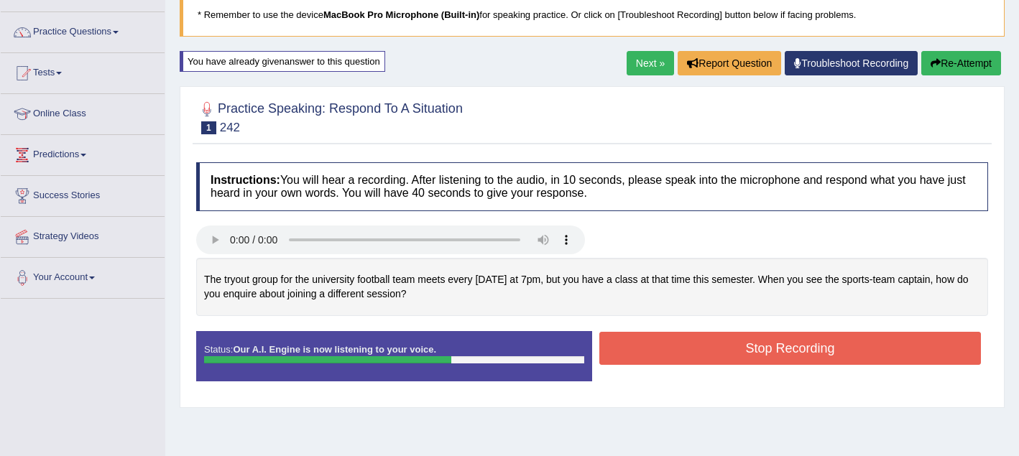
click at [738, 356] on button "Stop Recording" at bounding box center [790, 348] width 382 height 33
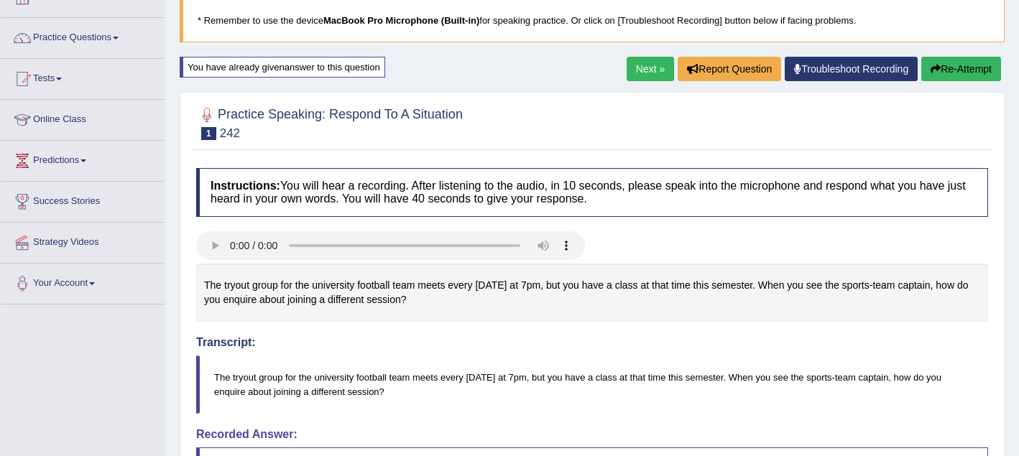
scroll to position [0, 0]
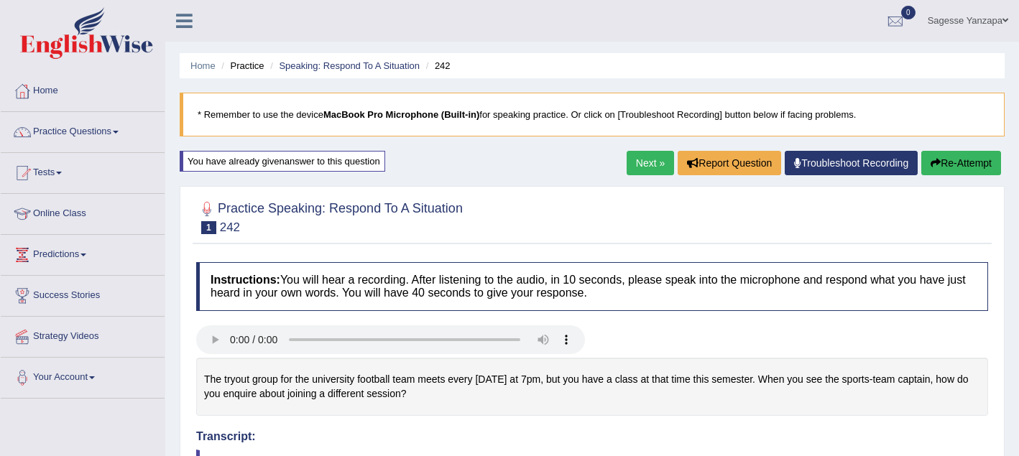
click at [936, 168] on button "Re-Attempt" at bounding box center [961, 163] width 80 height 24
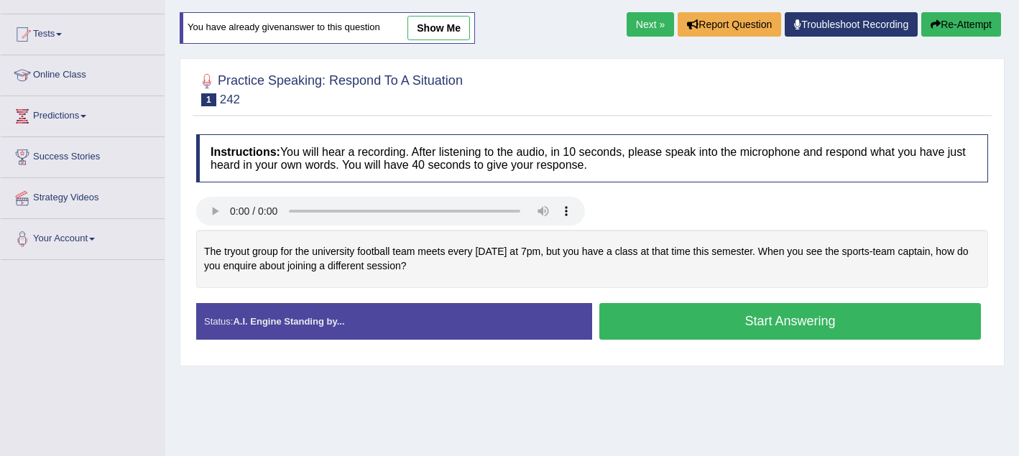
scroll to position [132, 0]
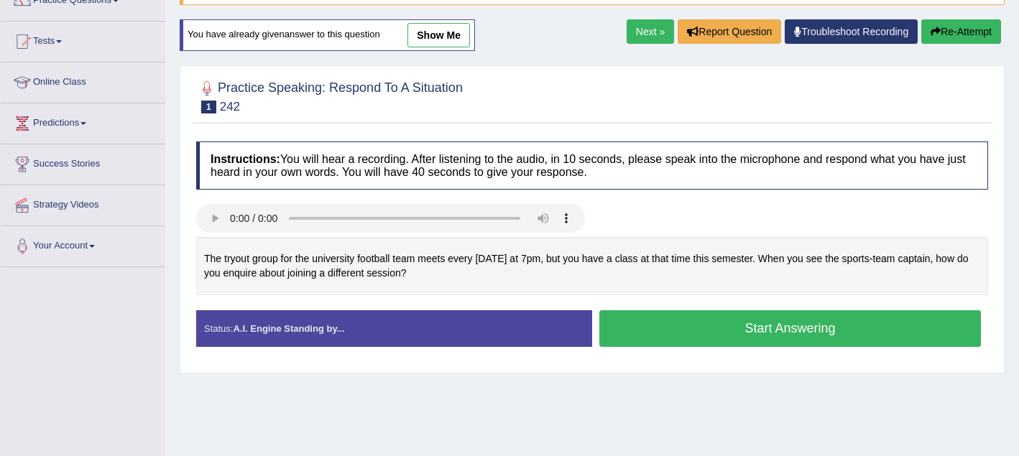
click at [742, 344] on button "Start Answering" at bounding box center [790, 328] width 382 height 37
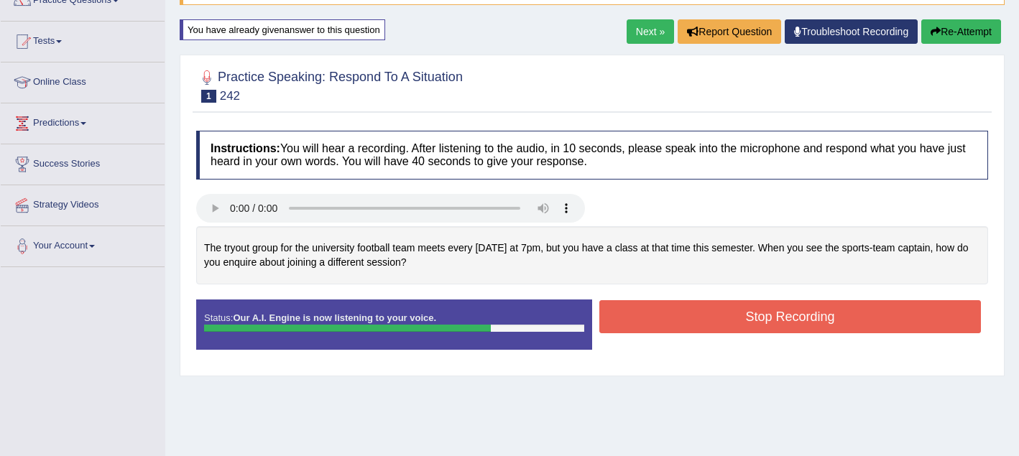
click at [741, 311] on button "Stop Recording" at bounding box center [790, 316] width 382 height 33
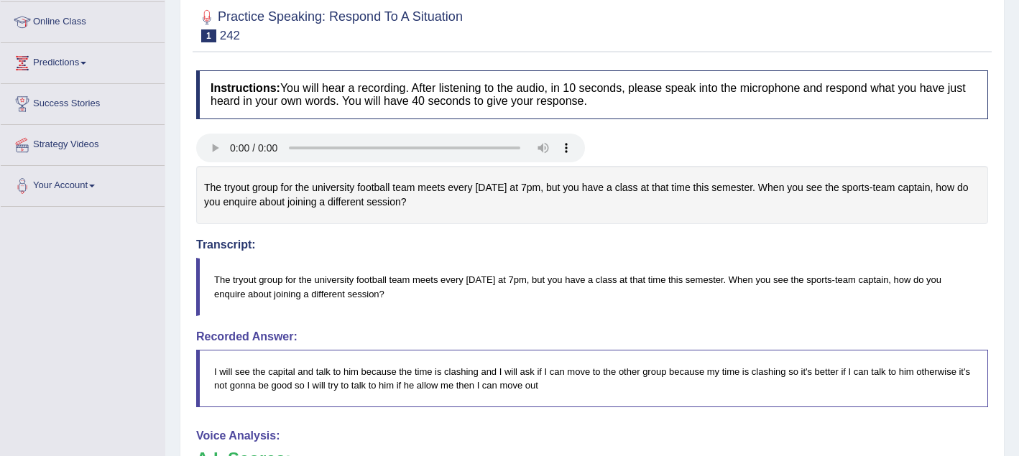
scroll to position [0, 0]
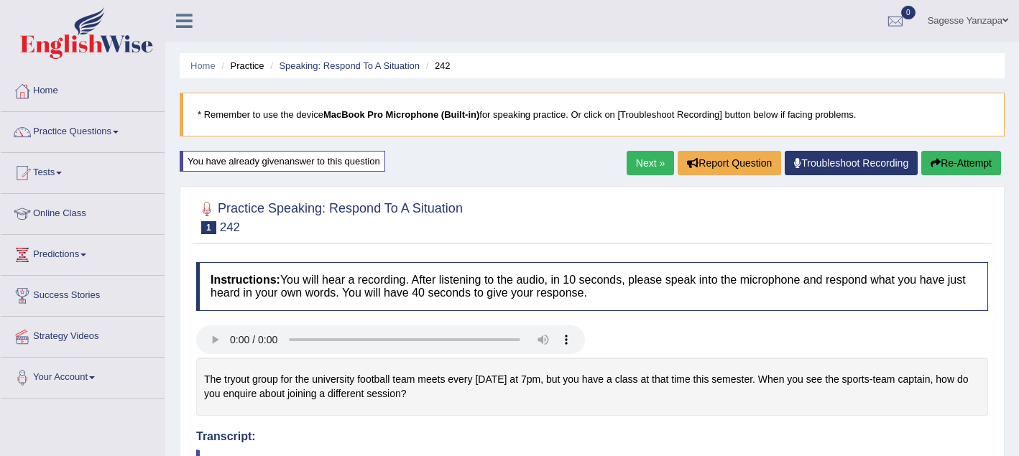
click at [933, 173] on button "Re-Attempt" at bounding box center [961, 163] width 80 height 24
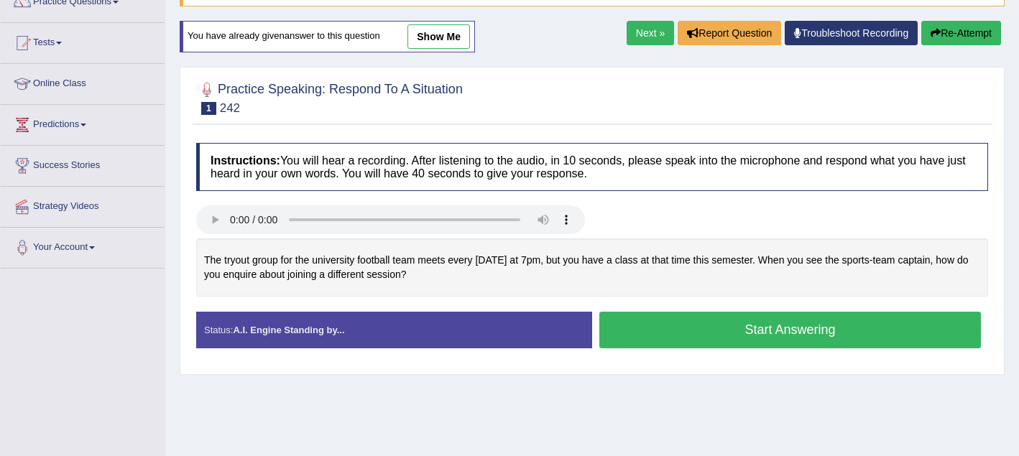
scroll to position [220, 0]
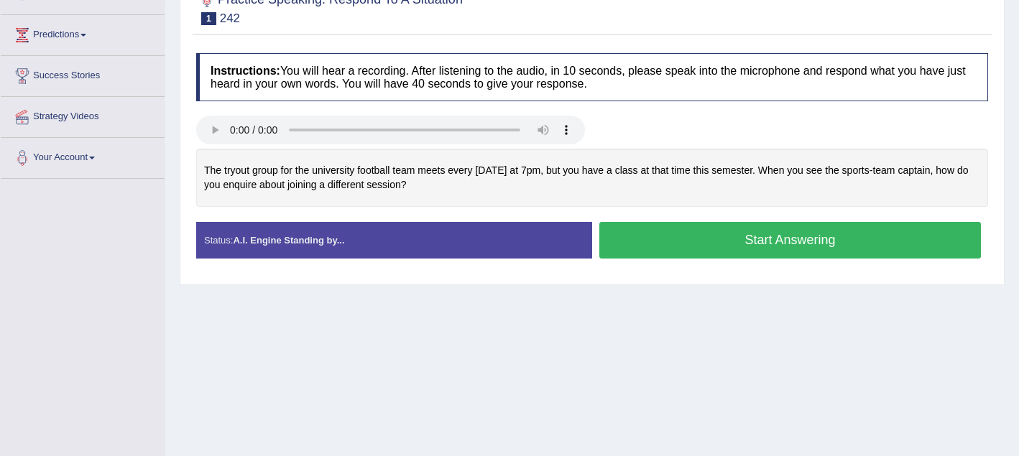
click at [660, 249] on button "Start Answering" at bounding box center [790, 240] width 382 height 37
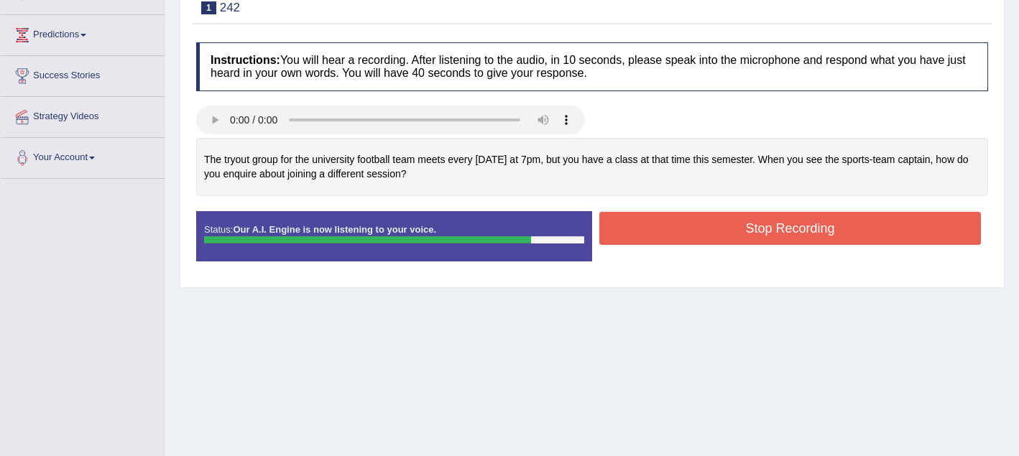
click at [661, 232] on button "Stop Recording" at bounding box center [790, 228] width 382 height 33
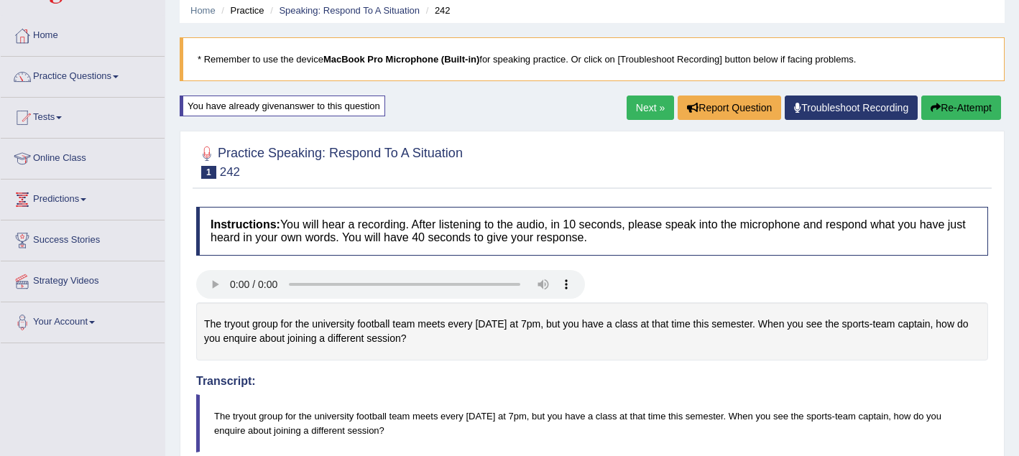
scroll to position [0, 0]
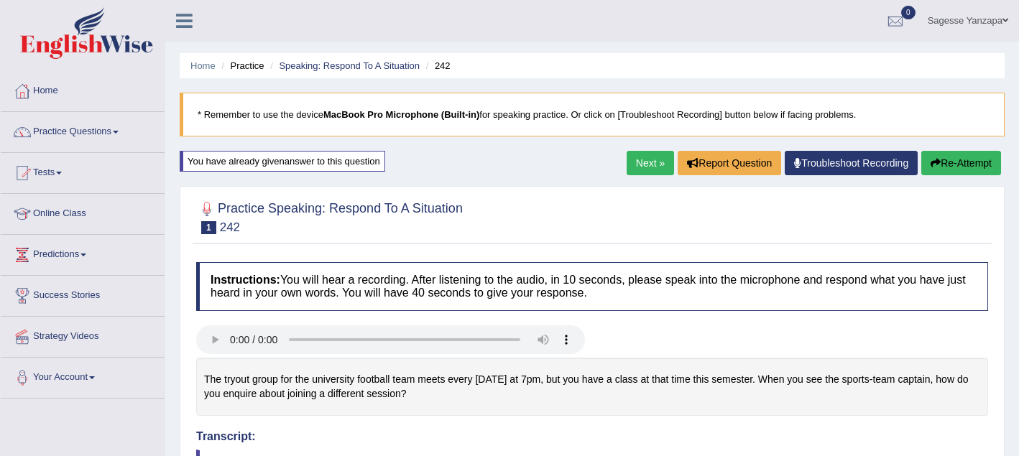
click at [637, 168] on link "Next »" at bounding box center [650, 163] width 47 height 24
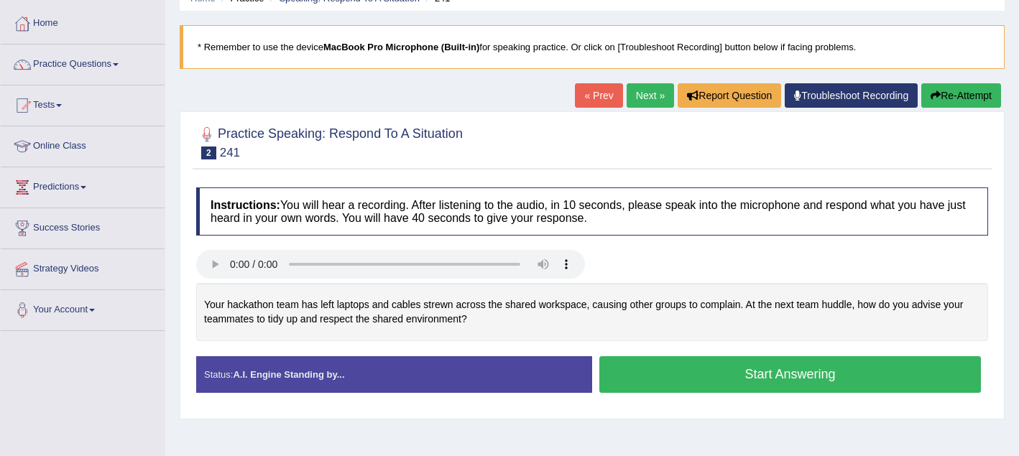
scroll to position [80, 0]
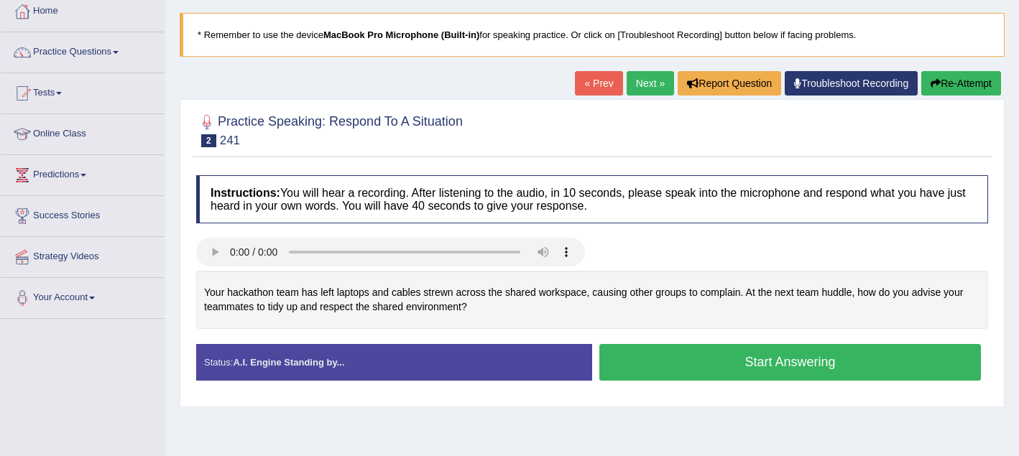
click at [691, 365] on button "Start Answering" at bounding box center [790, 362] width 382 height 37
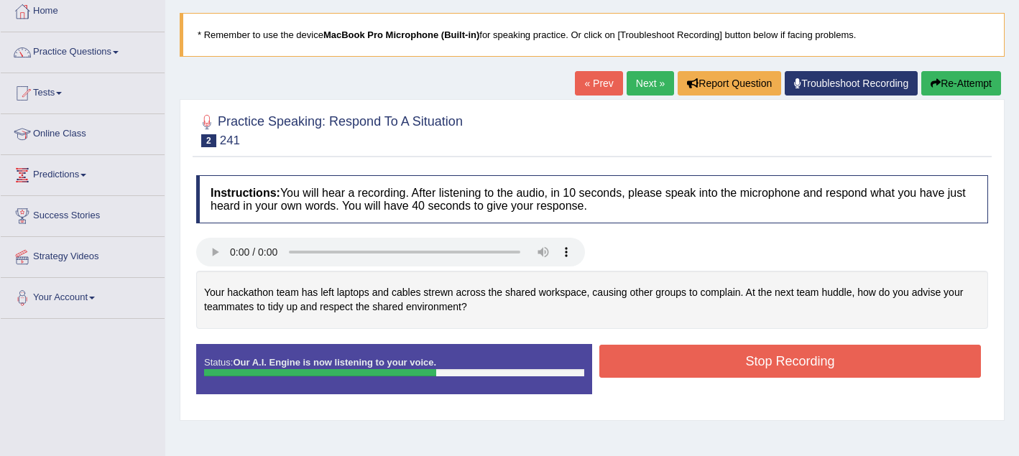
click at [691, 365] on button "Stop Recording" at bounding box center [790, 361] width 382 height 33
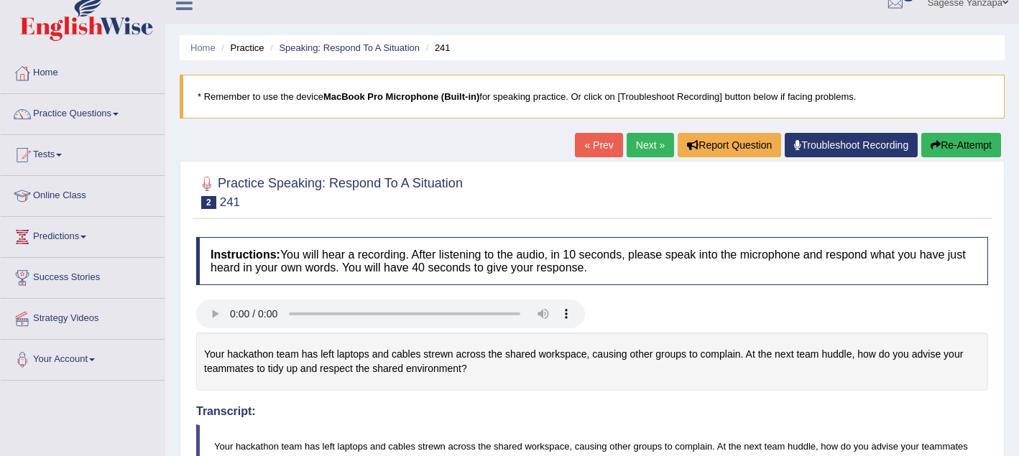
scroll to position [0, 0]
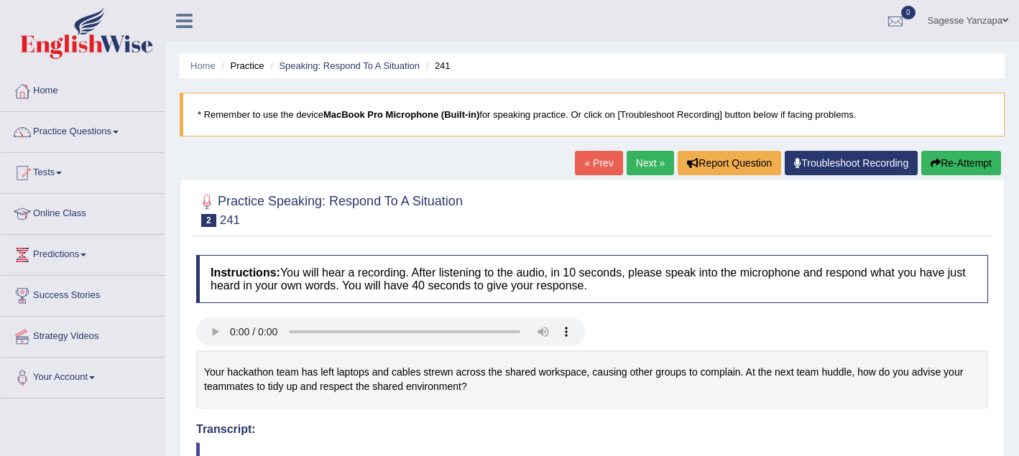
click at [948, 169] on button "Re-Attempt" at bounding box center [961, 163] width 80 height 24
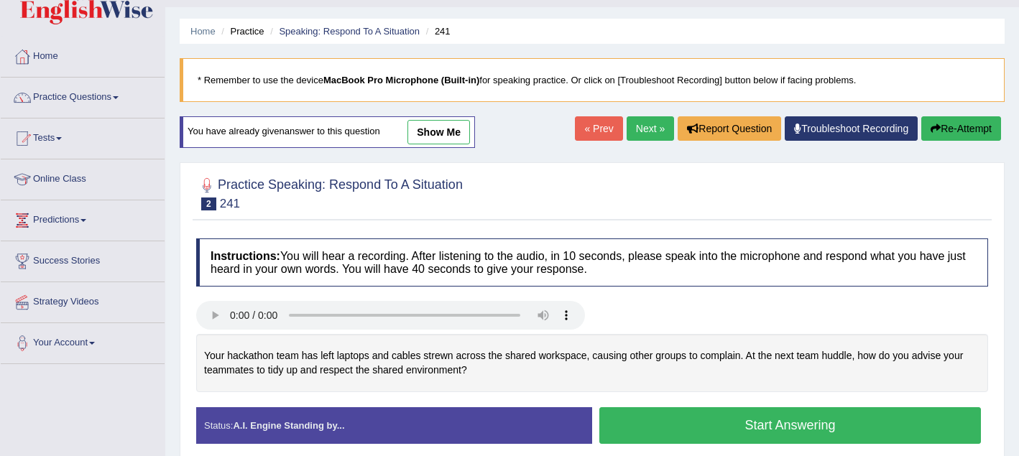
scroll to position [40, 0]
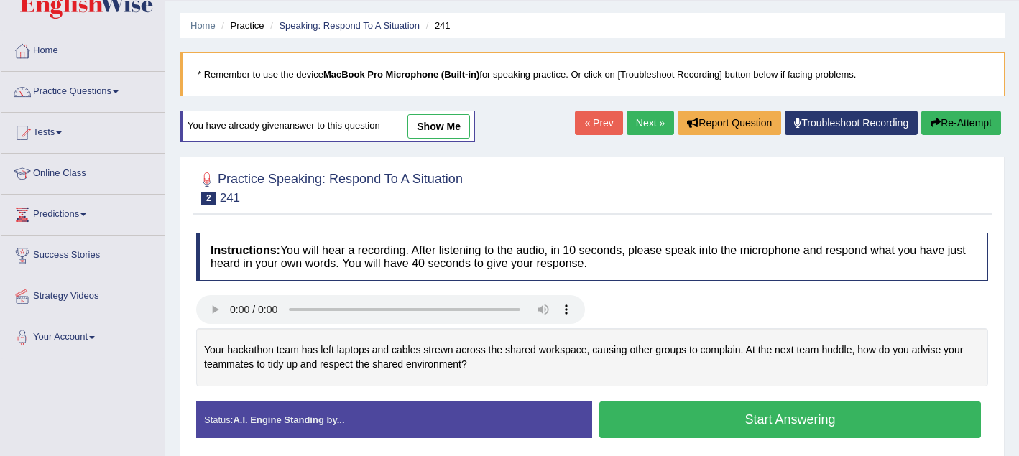
click at [629, 428] on button "Start Answering" at bounding box center [790, 420] width 382 height 37
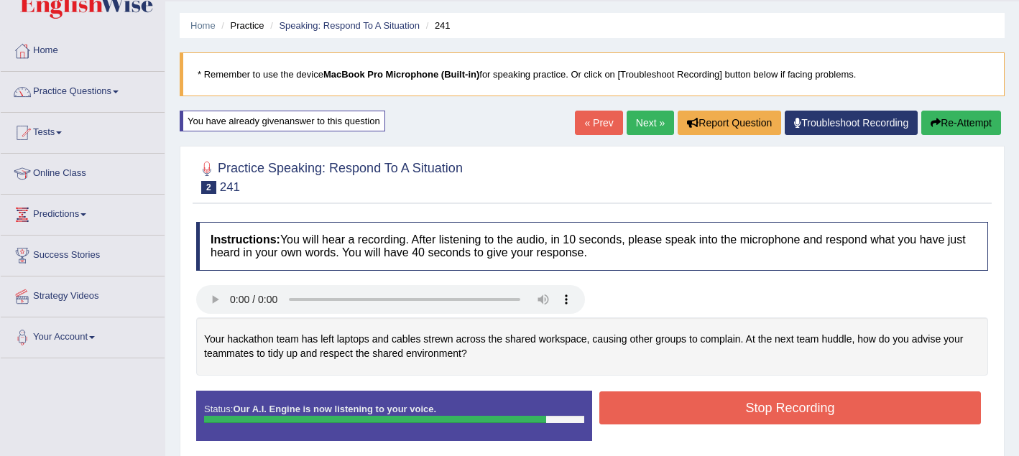
click at [633, 412] on button "Stop Recording" at bounding box center [790, 408] width 382 height 33
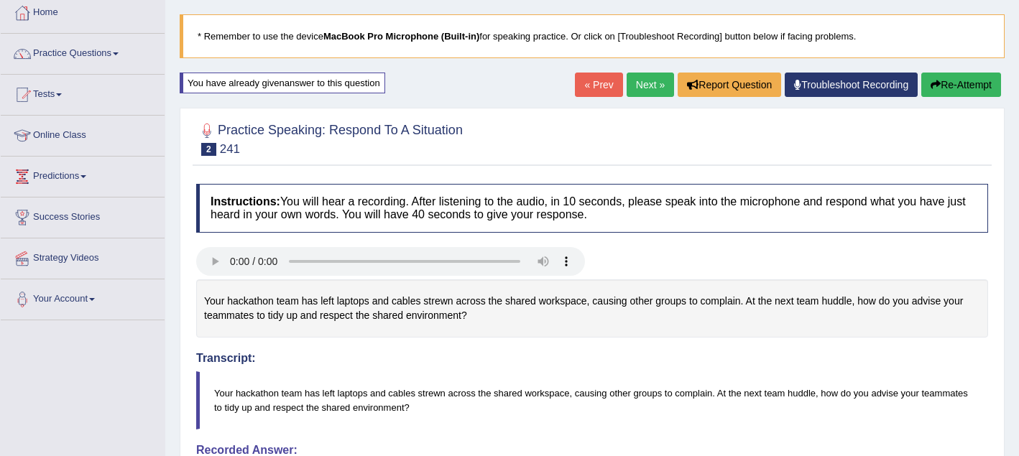
scroll to position [0, 0]
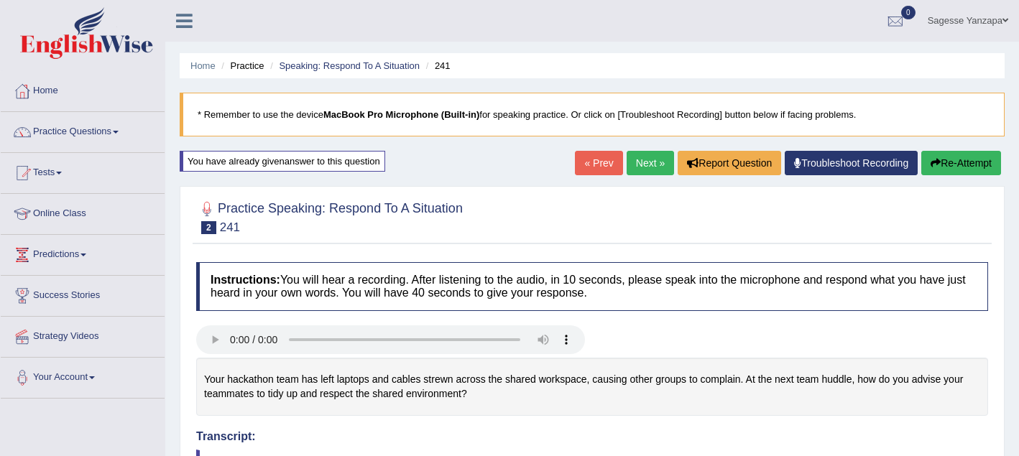
click at [104, 130] on link "Practice Questions" at bounding box center [83, 130] width 164 height 36
